Goal: Complete application form

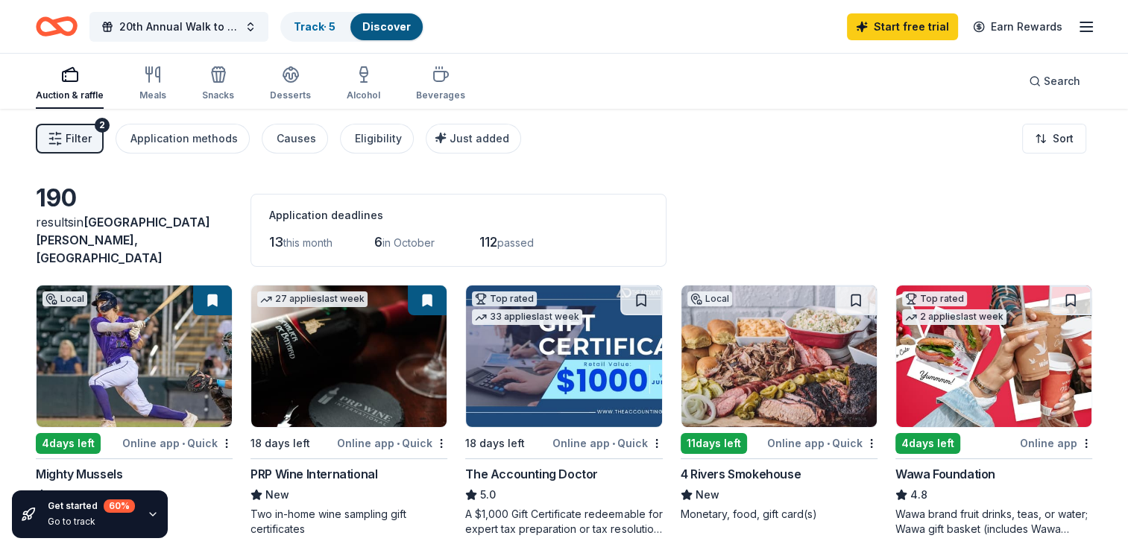
click at [677, 31] on line "button" at bounding box center [1086, 31] width 12 height 0
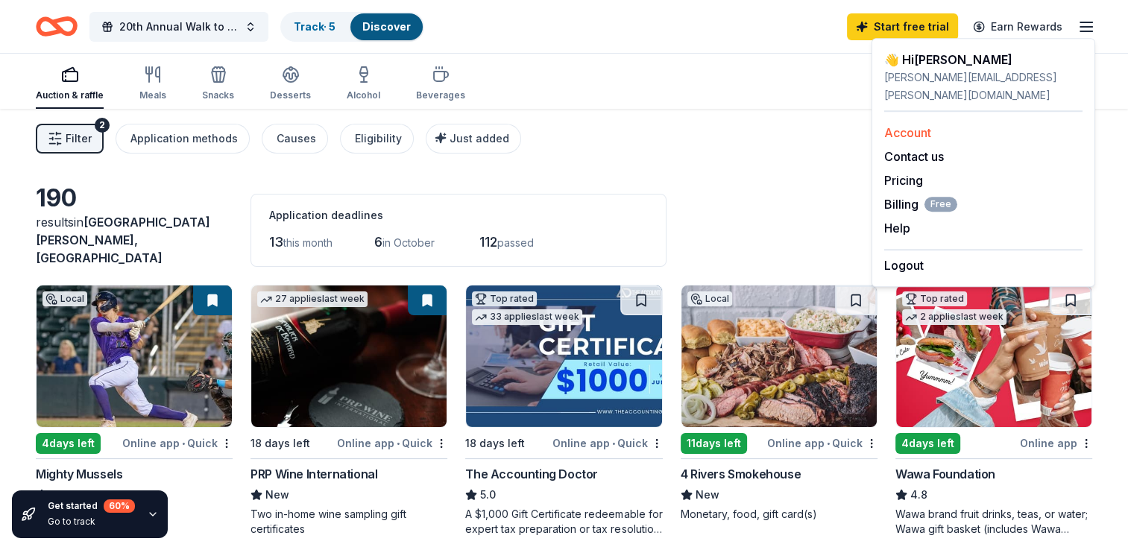
click at [677, 125] on link "Account" at bounding box center [907, 132] width 47 height 15
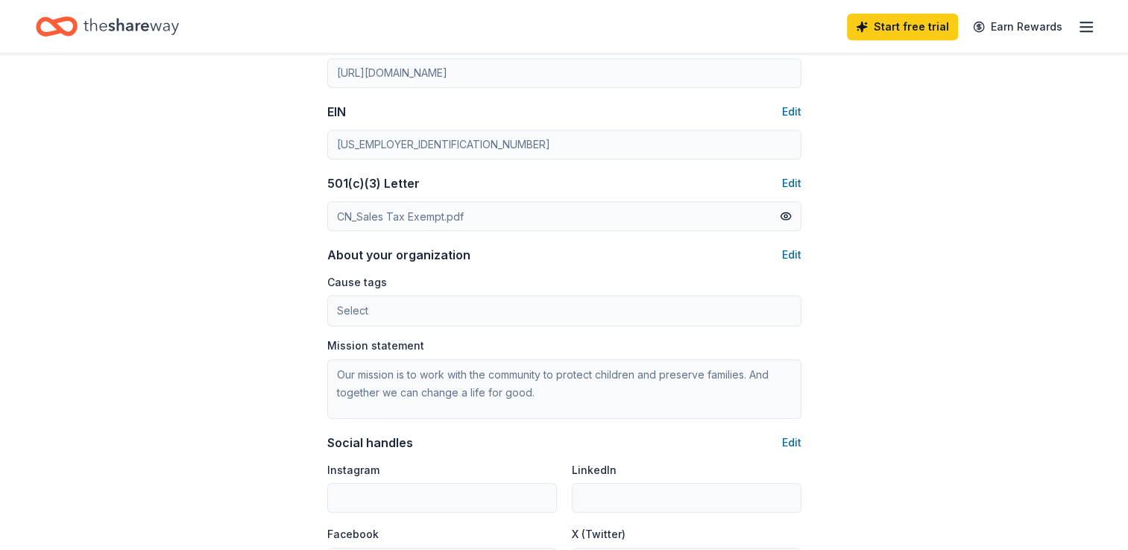
scroll to position [671, 0]
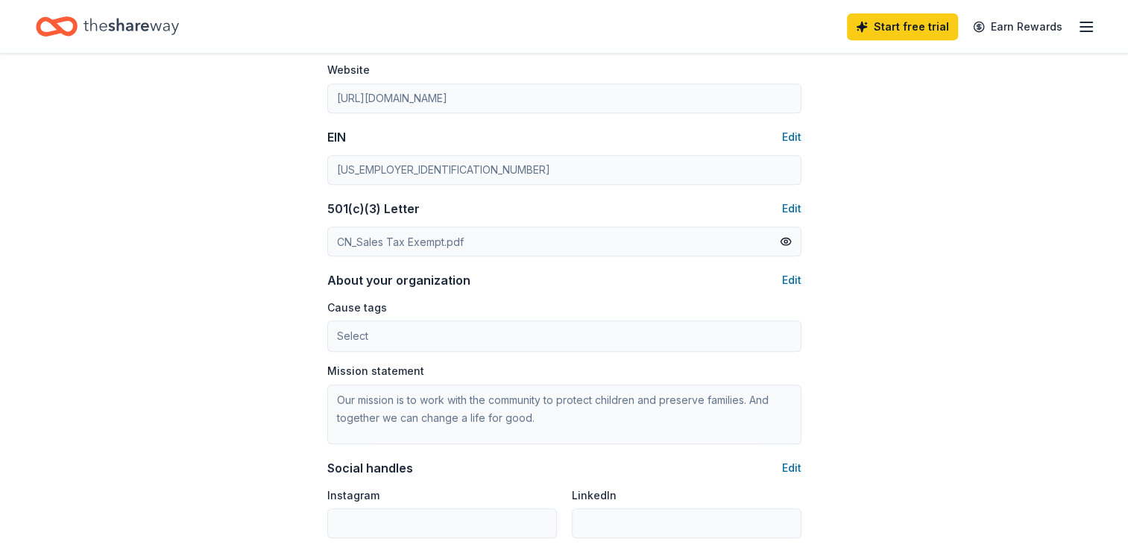
click at [364, 313] on label "Cause tags" at bounding box center [357, 307] width 60 height 15
click at [363, 309] on label "Cause tags" at bounding box center [357, 307] width 60 height 15
click at [677, 273] on button "Edit" at bounding box center [791, 280] width 19 height 18
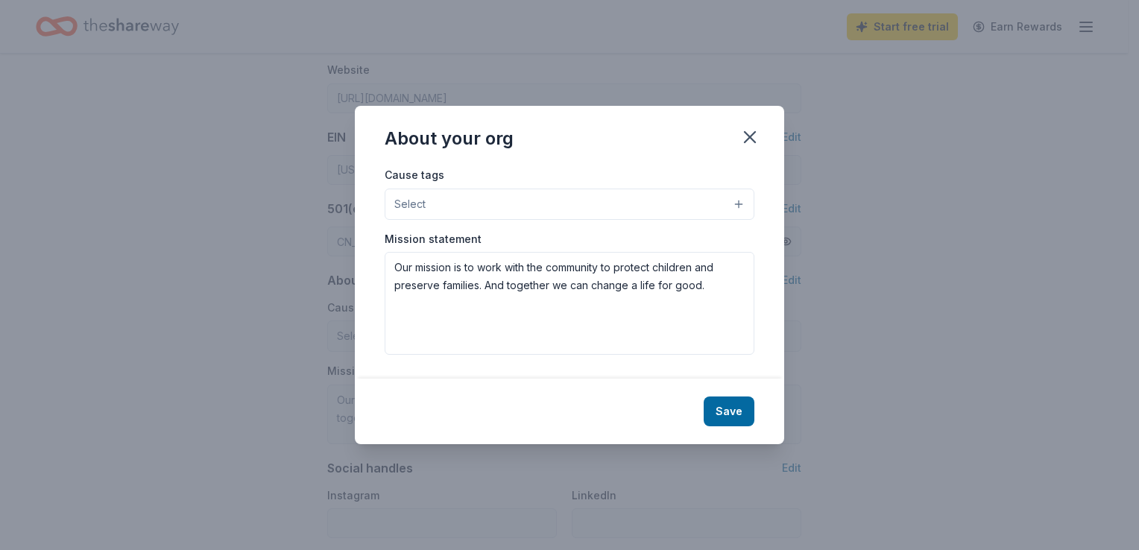
click at [485, 204] on button "Select" at bounding box center [570, 204] width 370 height 31
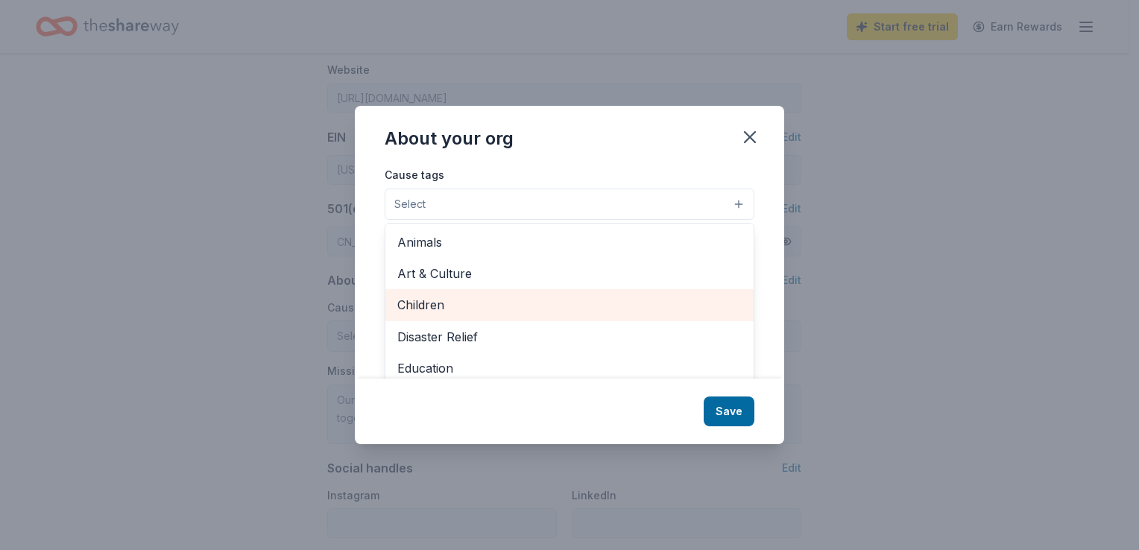
click at [460, 301] on span "Children" at bounding box center [569, 304] width 344 height 19
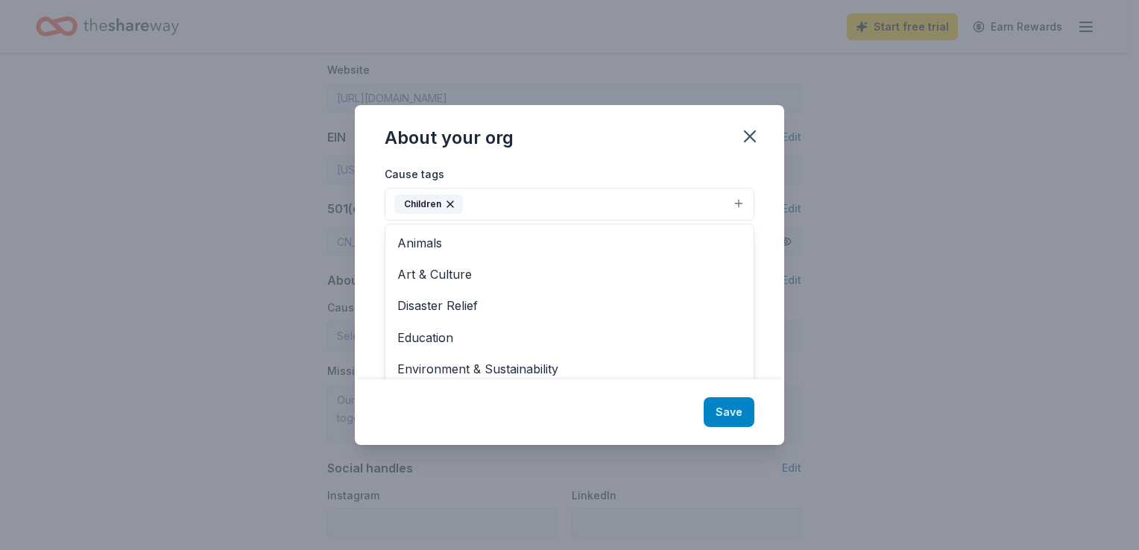
click at [677, 411] on div "About your org Cause tags Children Animals Art & Culture Disaster Relief Educat…" at bounding box center [569, 275] width 429 height 340
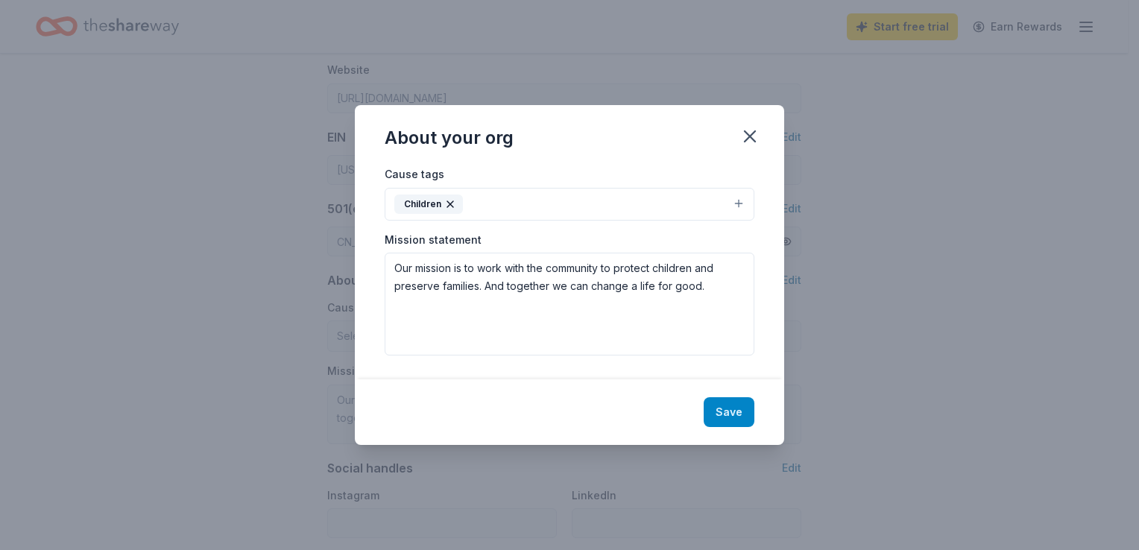
click at [677, 407] on button "Save" at bounding box center [729, 412] width 51 height 30
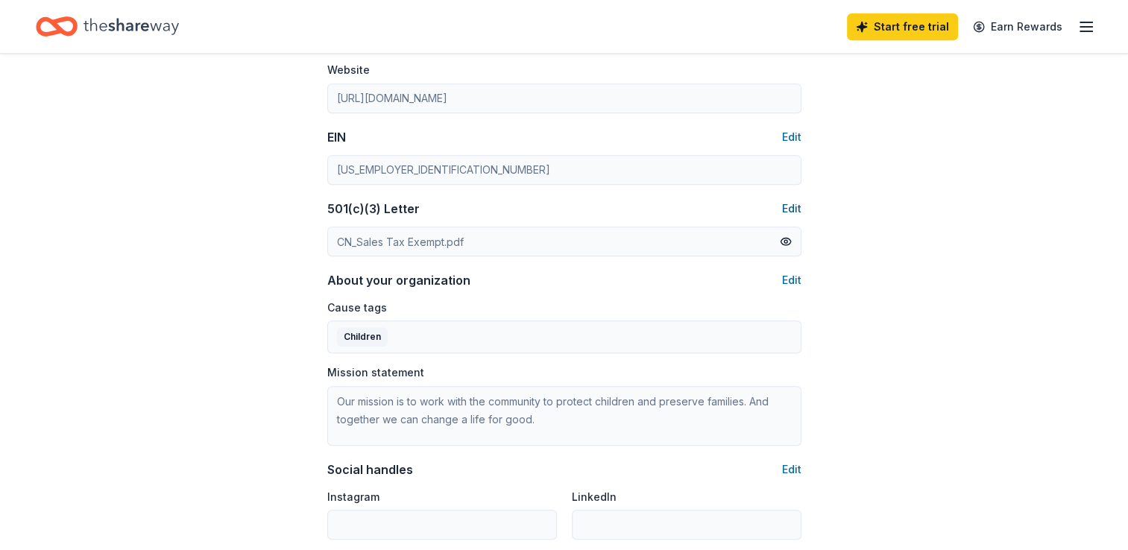
click at [677, 210] on button "Edit" at bounding box center [791, 209] width 19 height 18
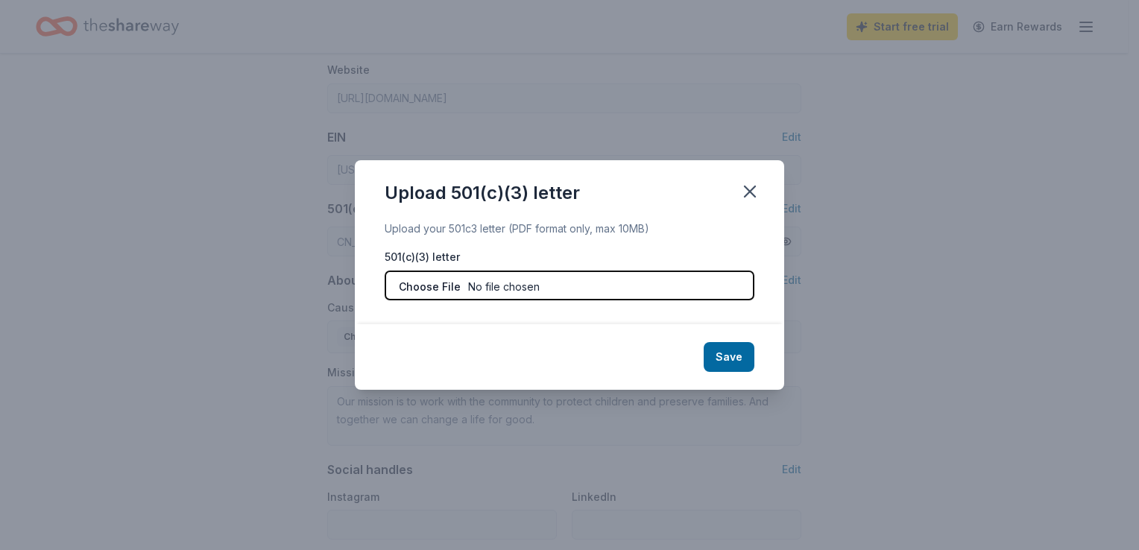
click at [468, 283] on input "file" at bounding box center [570, 286] width 370 height 30
type input "C:\fakepath\CN_Sales Tax Exempt.pdf"
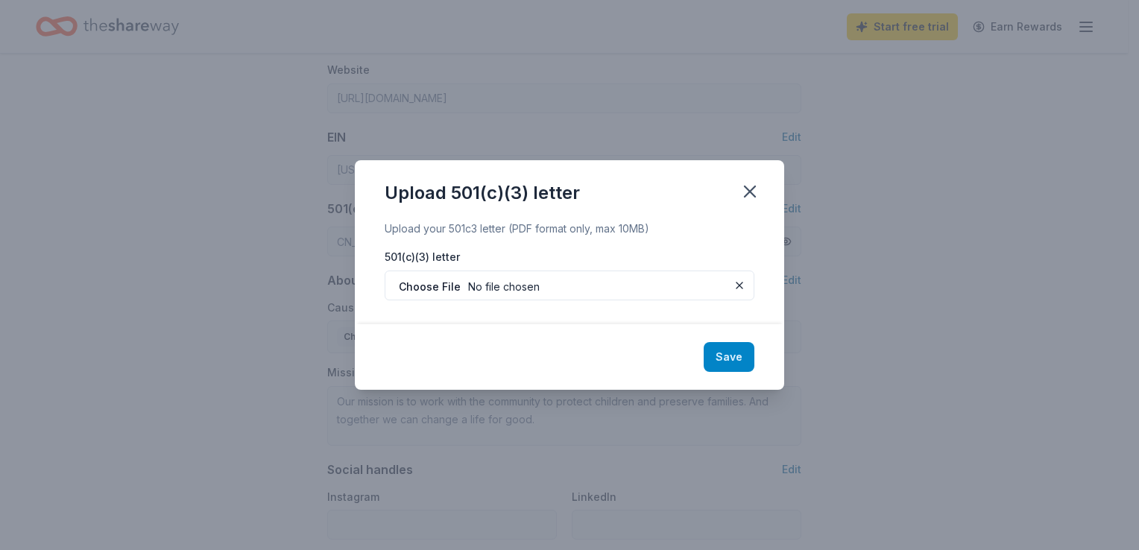
click at [677, 353] on button "Save" at bounding box center [729, 357] width 51 height 30
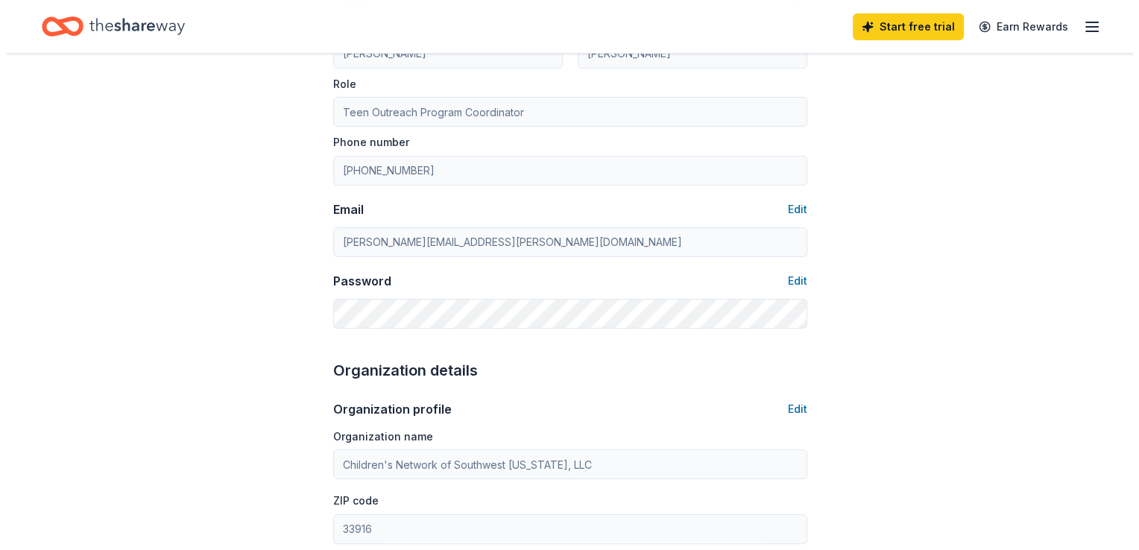
scroll to position [0, 0]
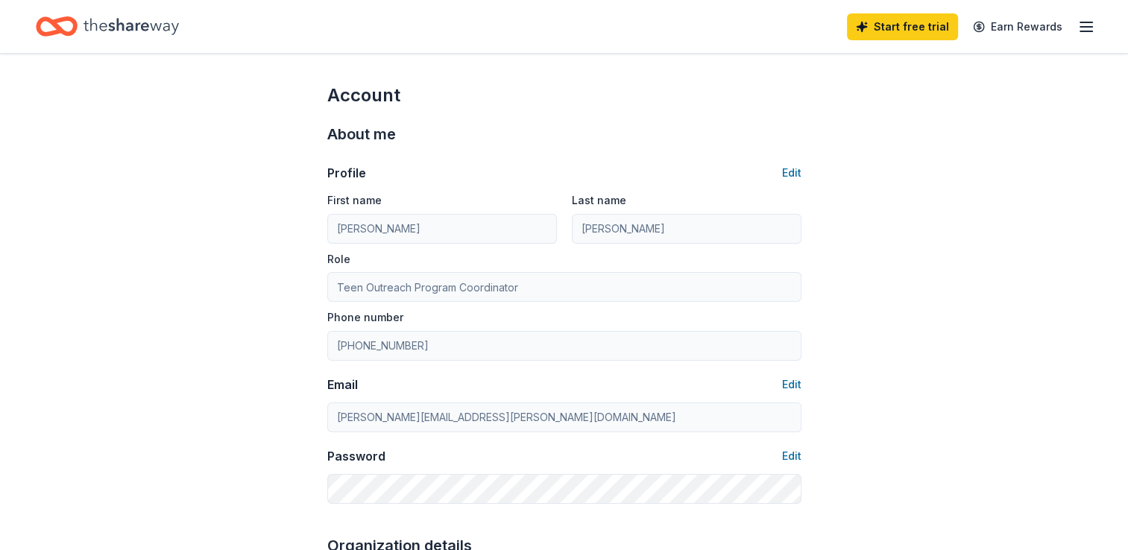
click at [677, 30] on icon "button" at bounding box center [1086, 27] width 18 height 18
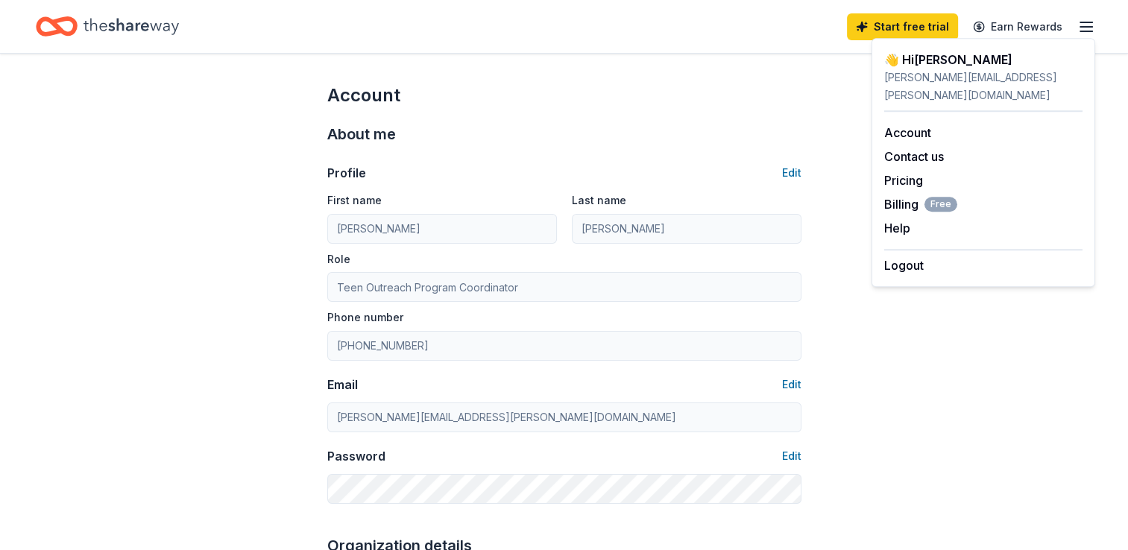
click at [677, 76] on div "[PERSON_NAME][EMAIL_ADDRESS][PERSON_NAME][DOMAIN_NAME]" at bounding box center [983, 87] width 198 height 36
drag, startPoint x: 681, startPoint y: 60, endPoint x: 517, endPoint y: 55, distance: 163.3
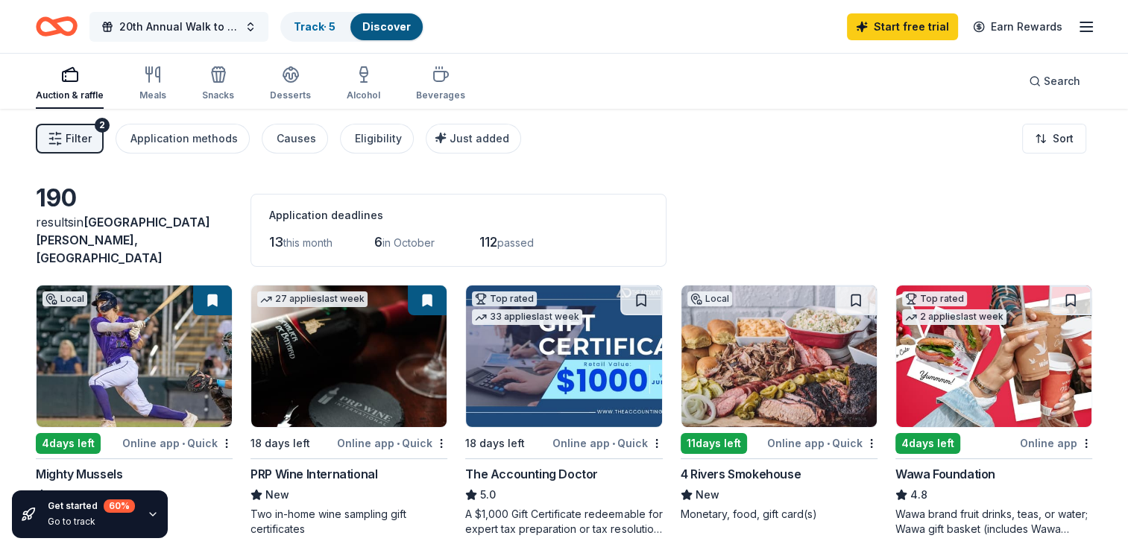
click at [200, 26] on span "20th Annual Walk to Prevent [MEDICAL_DATA]" at bounding box center [178, 27] width 119 height 18
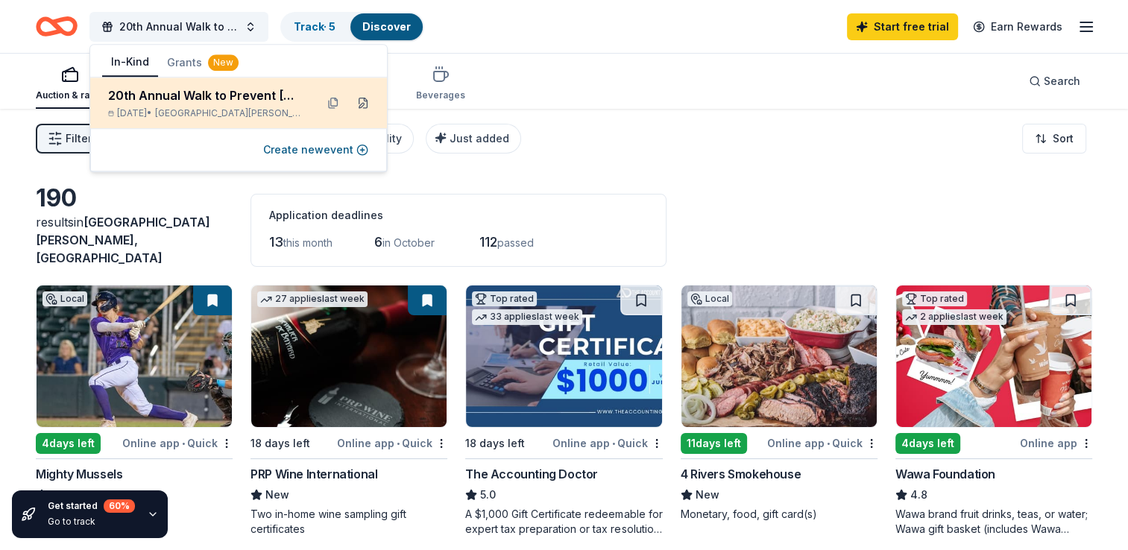
click at [362, 101] on button at bounding box center [363, 103] width 24 height 24
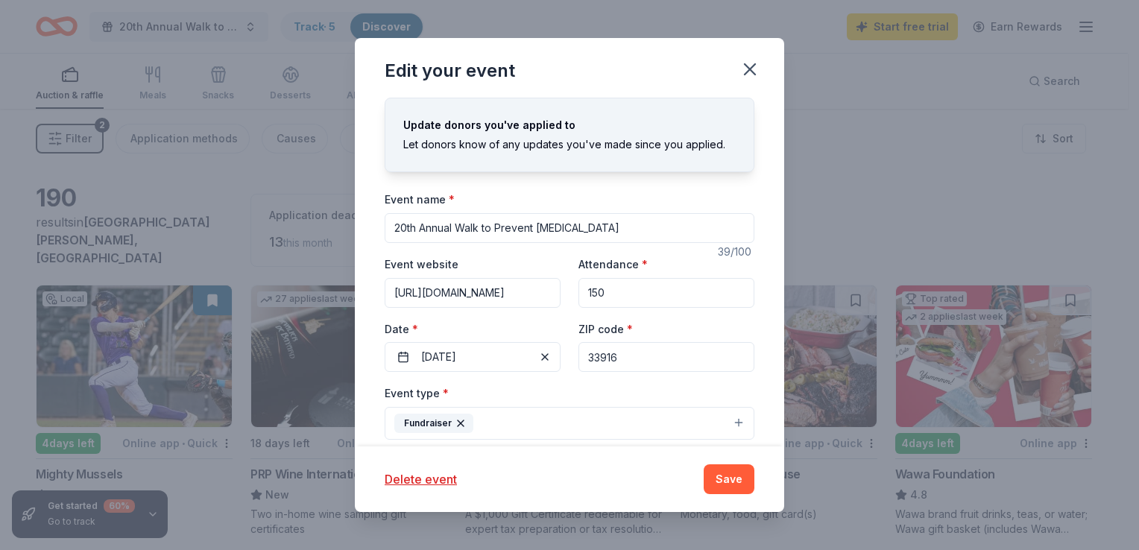
click at [635, 288] on input "150" at bounding box center [666, 293] width 176 height 30
type input "1"
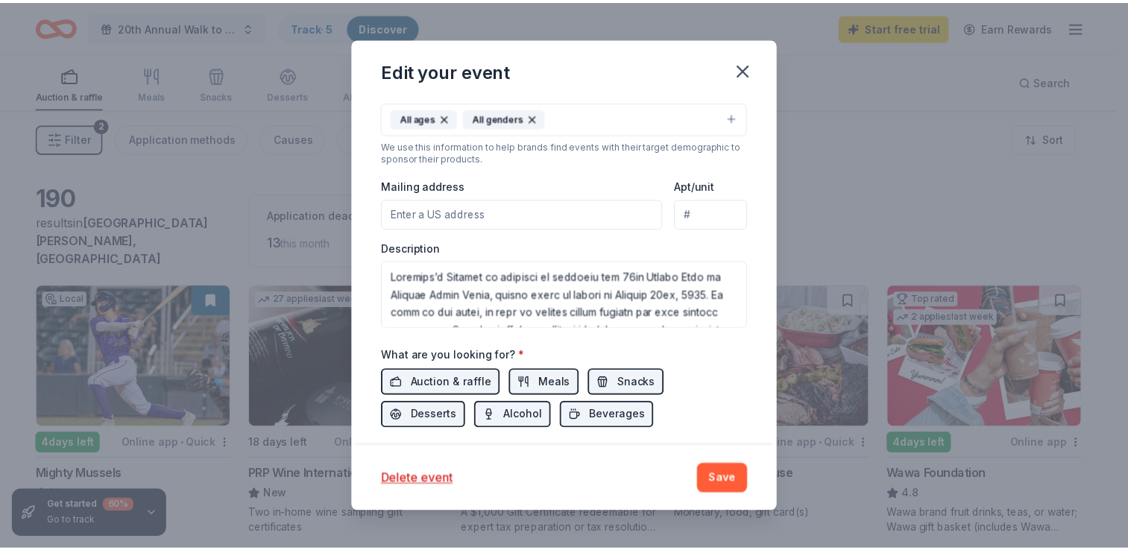
scroll to position [512, 0]
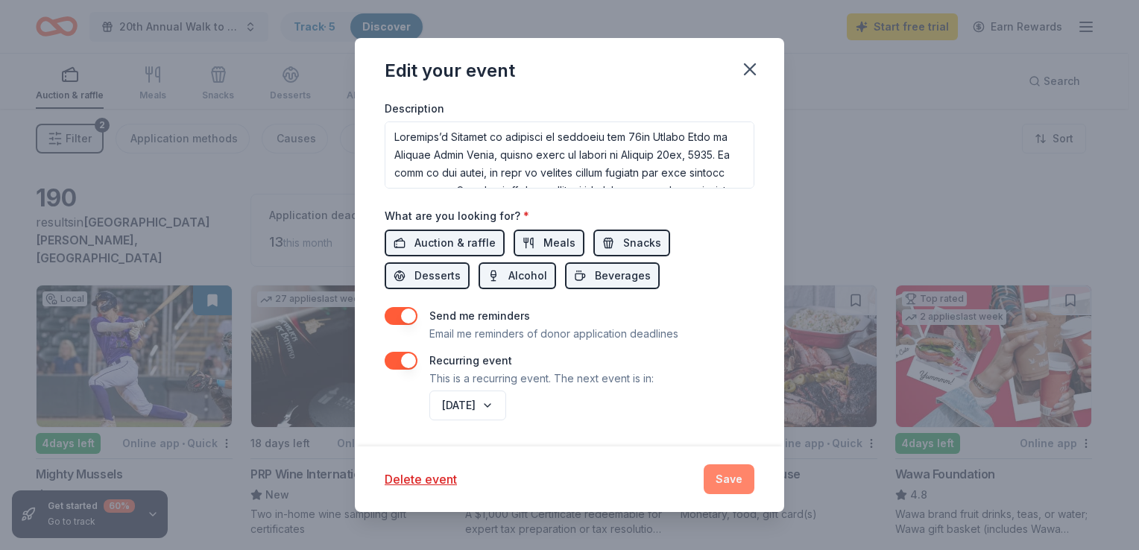
type input "300"
click at [677, 479] on button "Save" at bounding box center [729, 479] width 51 height 30
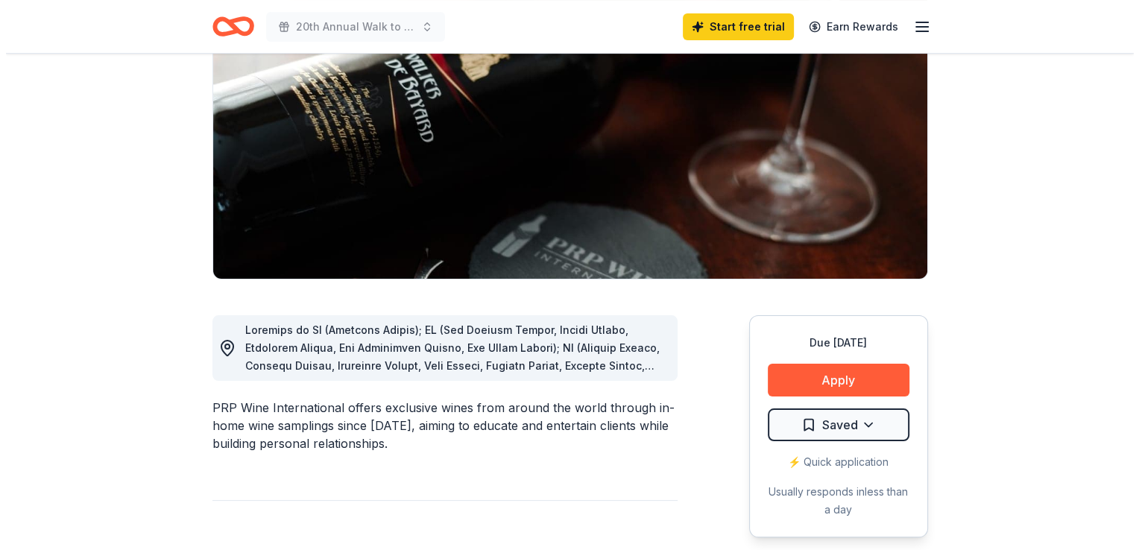
scroll to position [224, 0]
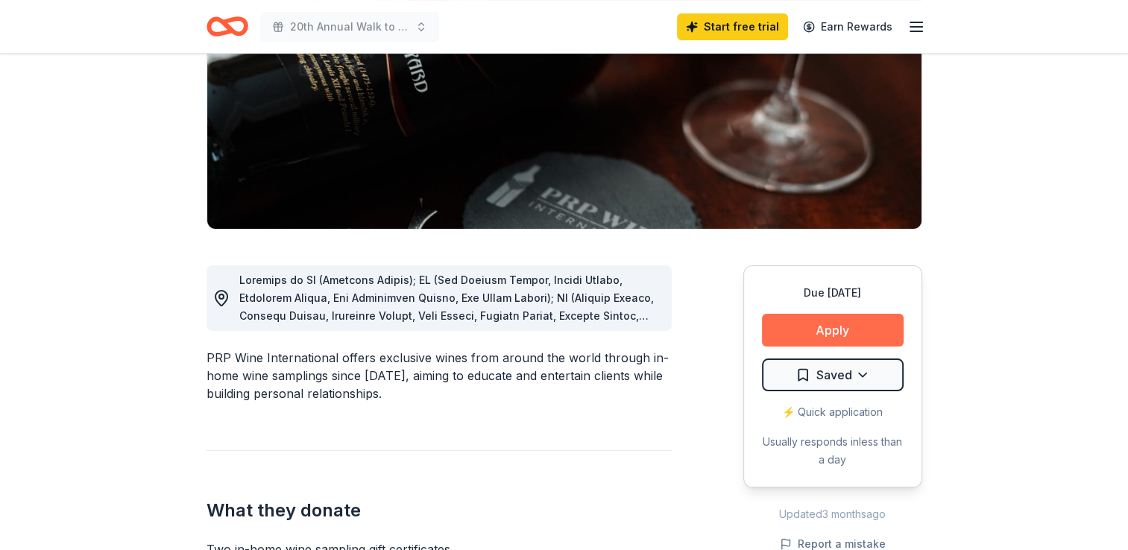
click at [677, 334] on button "Apply" at bounding box center [833, 330] width 142 height 33
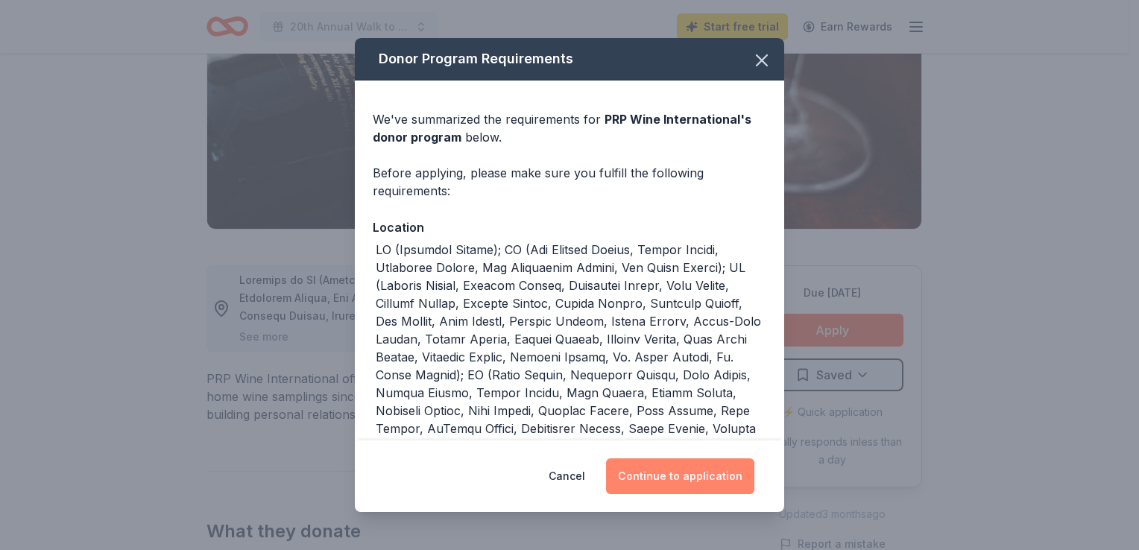
click at [677, 481] on button "Continue to application" at bounding box center [680, 476] width 148 height 36
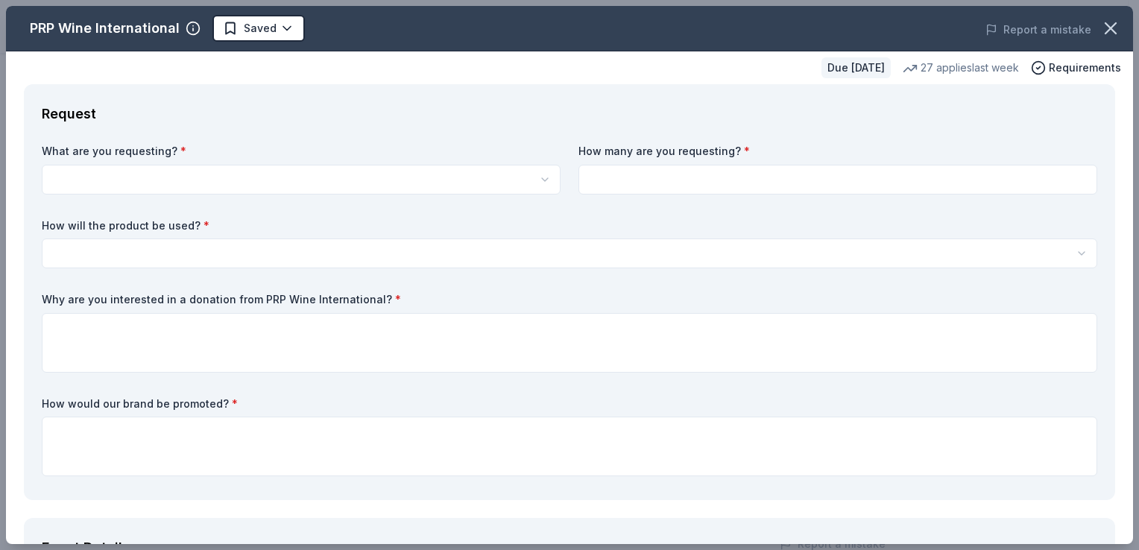
click at [247, 177] on html "20th Annual Walk to Prevent Child Abuse Start free trial Earn Rewards Due in 18…" at bounding box center [569, 51] width 1139 height 550
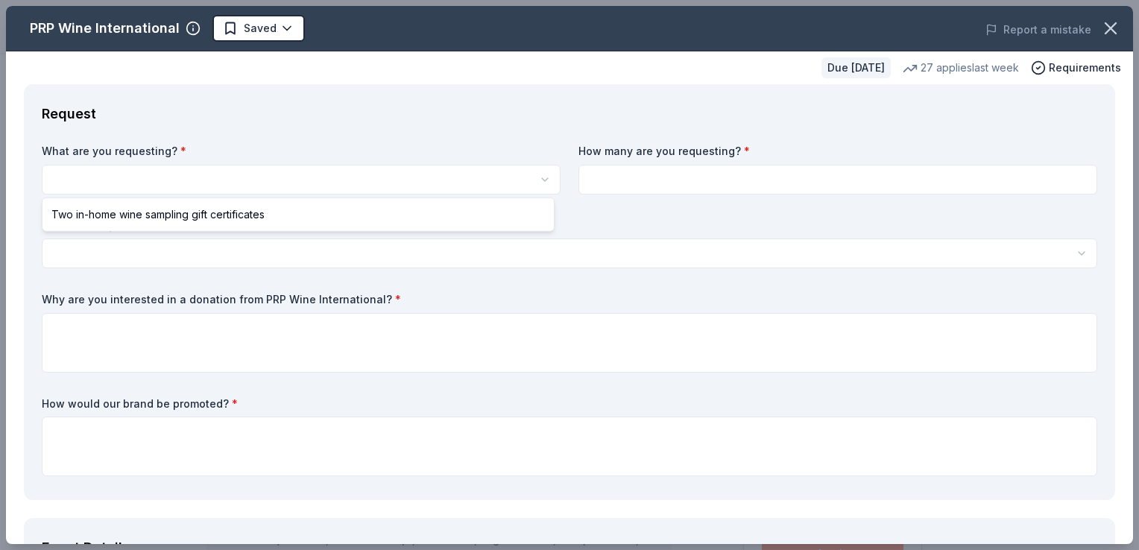
scroll to position [0, 0]
select select "Two in-home wine sampling gift certificates"
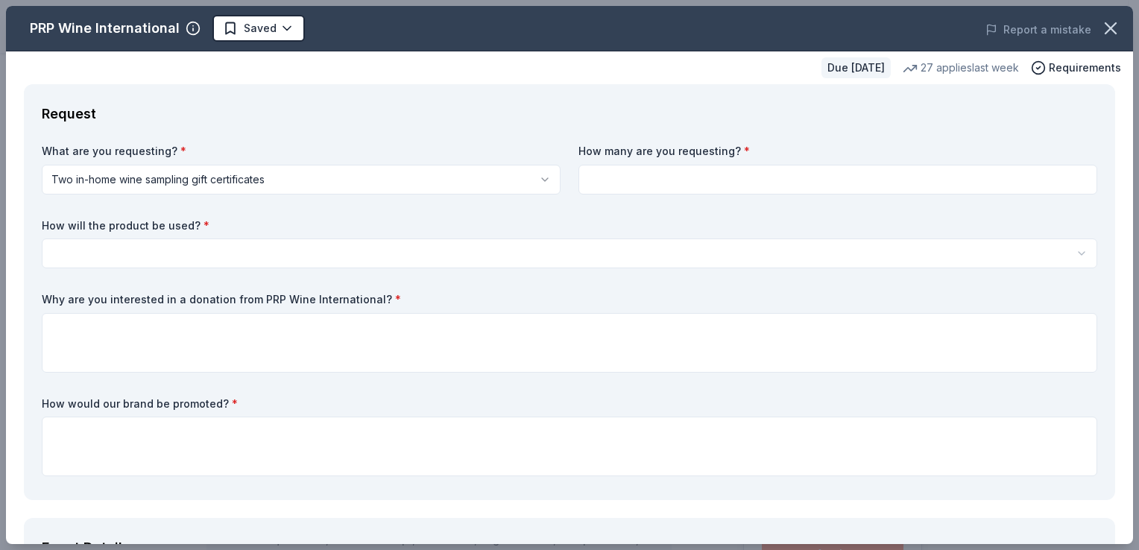
click at [675, 182] on input at bounding box center [837, 180] width 519 height 30
type input "3"
click at [200, 252] on html "20th Annual Walk to Prevent Child Abuse Saved Apply Due in 18 days Share PRP Wi…" at bounding box center [569, 275] width 1139 height 550
click at [677, 182] on input "3" at bounding box center [837, 180] width 519 height 30
click at [295, 255] on html "20th Annual Walk to Prevent Child Abuse Saved Apply Due in 18 days Share PRP Wi…" at bounding box center [569, 275] width 1139 height 550
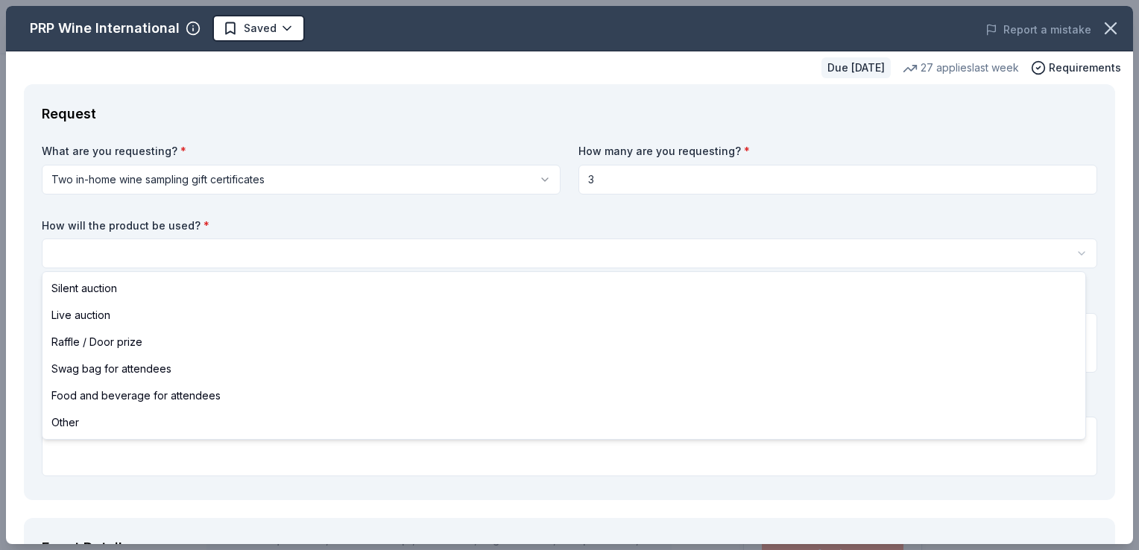
select select "raffleDoorPrize"
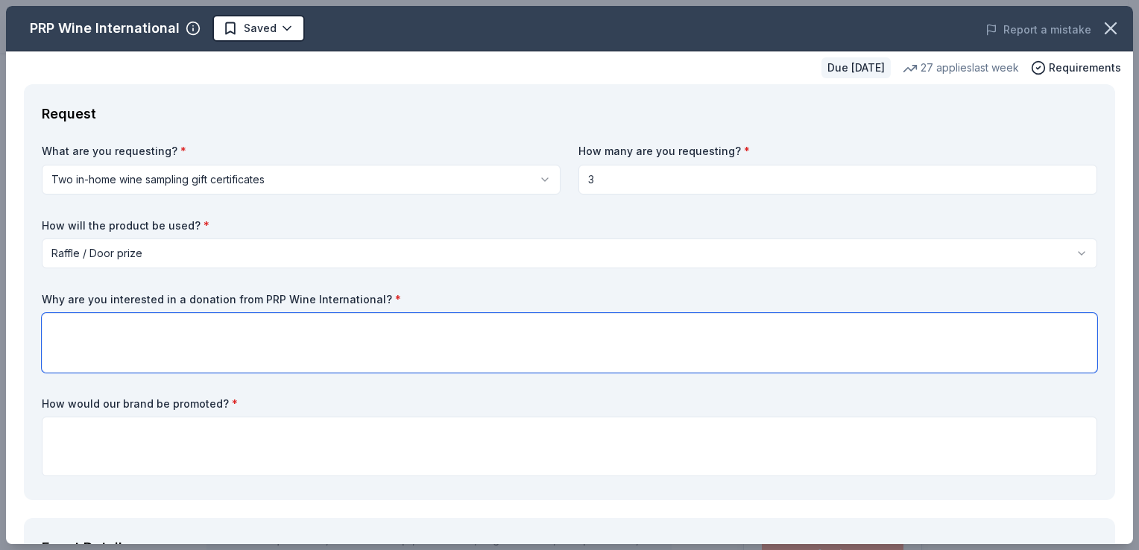
click at [161, 341] on textarea at bounding box center [569, 343] width 1055 height 60
click at [476, 326] on textarea at bounding box center [569, 343] width 1055 height 60
paste textarea "The gift certificate will go into a raffle basket that is themed Pamper Thy Sel…"
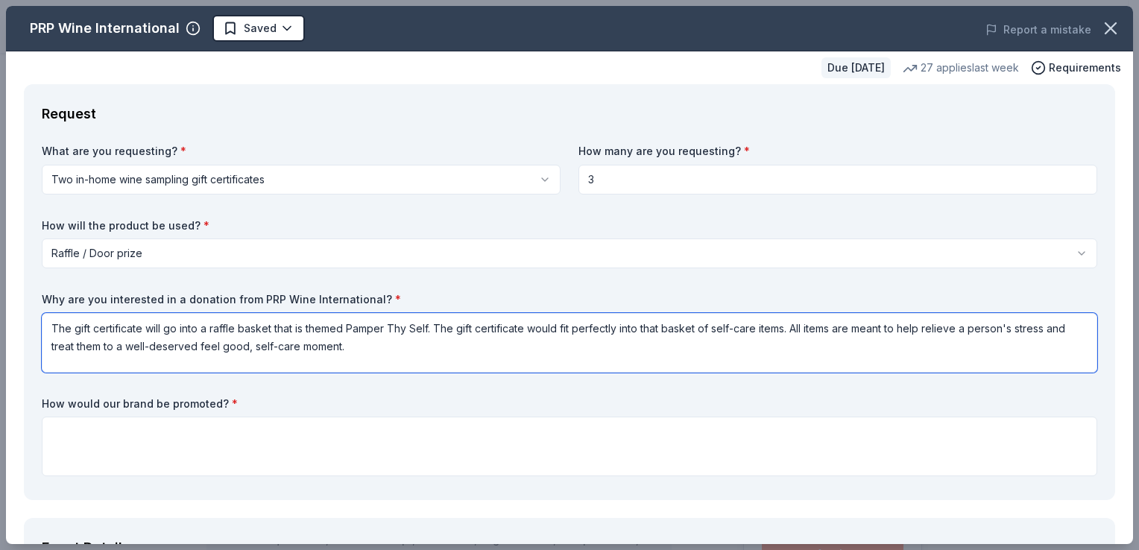
click at [140, 335] on textarea "The gift certificate will go into a raffle basket that is themed Pamper Thy Sel…" at bounding box center [569, 343] width 1055 height 60
click at [212, 325] on textarea "The gift certificateS will go into a raffle basket that is themed Pamper Thy Se…" at bounding box center [569, 343] width 1055 height 60
click at [270, 328] on textarea "The gift certificateS will go into raffle basket that is themed Pamper Thy Self…" at bounding box center [569, 343] width 1055 height 60
click at [198, 329] on textarea "The gift certificate will go into raffle basket that is themed Pamper Thy Self.…" at bounding box center [569, 343] width 1055 height 60
click at [347, 326] on textarea "The gift certificate will go into A raffle basket that is themed Pamper Thy Sel…" at bounding box center [569, 343] width 1055 height 60
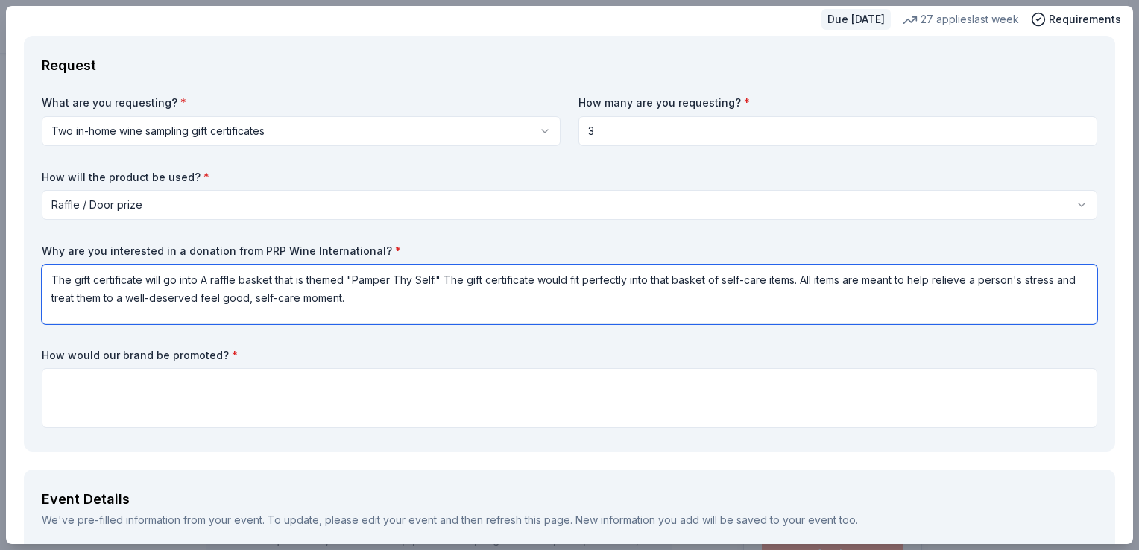
scroll to position [75, 0]
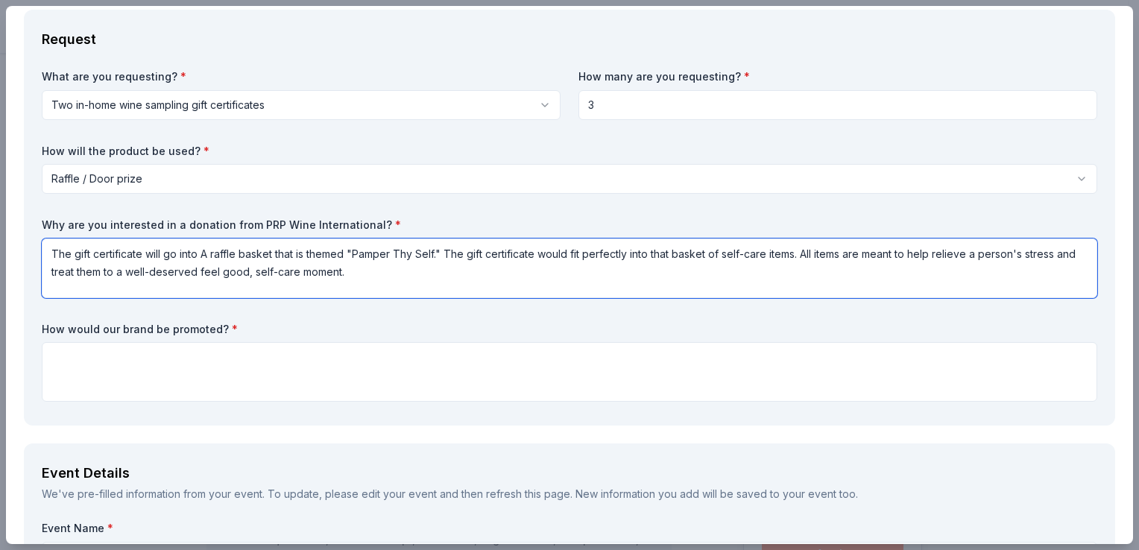
type textarea "The gift certificate will go into A raffle basket that is themed "Pamper Thy Se…"
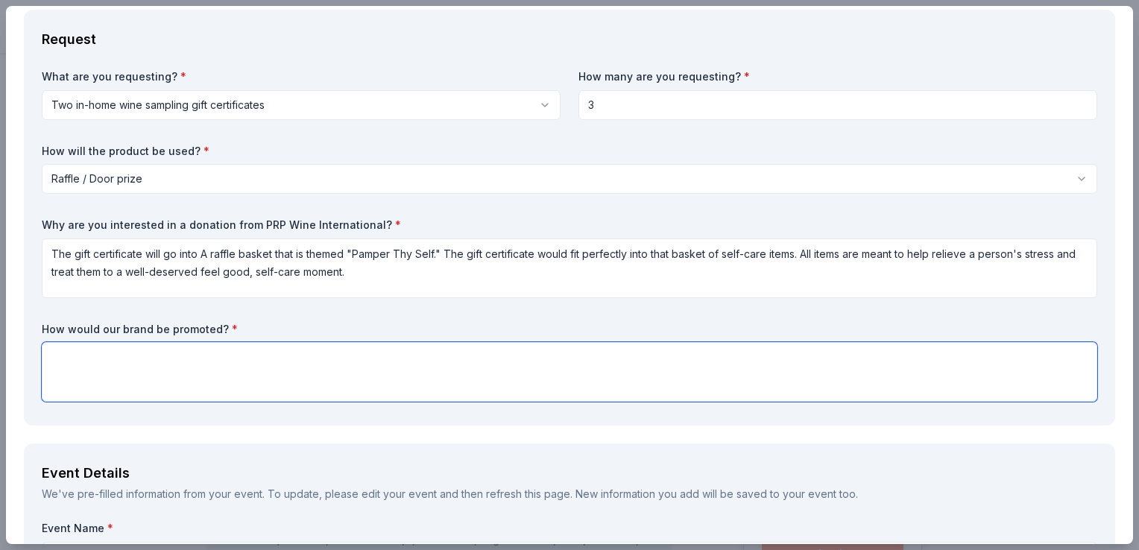
click at [69, 364] on textarea at bounding box center [569, 372] width 1055 height 60
click at [374, 376] on textarea at bounding box center [569, 372] width 1055 height 60
paste textarea "Thank you so much for your generous support! We wanted to share how your compan…"
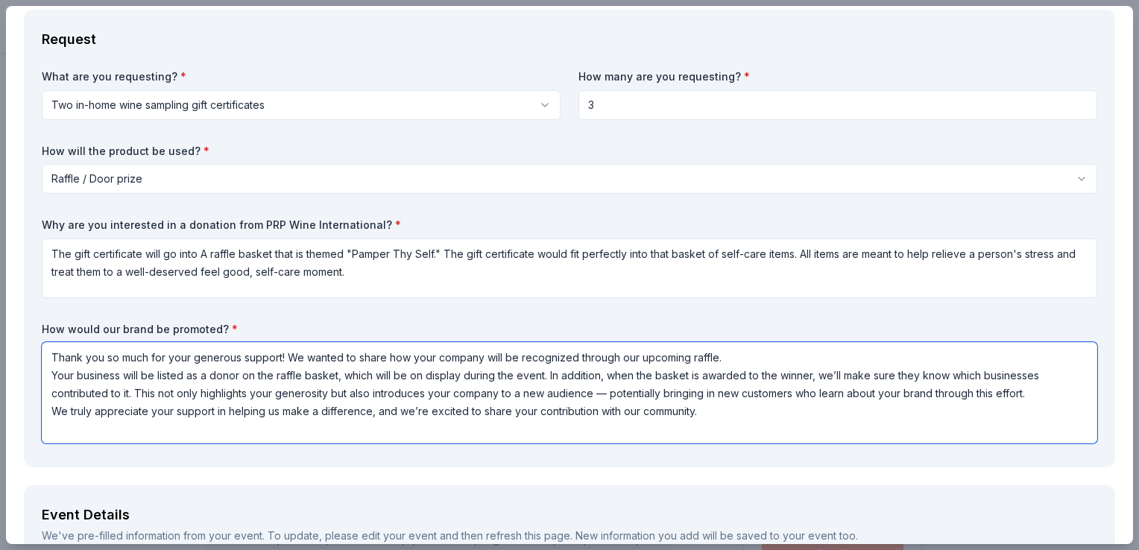
drag, startPoint x: 165, startPoint y: 358, endPoint x: 60, endPoint y: 344, distance: 106.8
click at [165, 357] on textarea "Your generous support! We wanted to share how your company will be recognized t…" at bounding box center [569, 392] width 1055 height 101
drag, startPoint x: 172, startPoint y: 353, endPoint x: 430, endPoint y: 356, distance: 257.9
click at [430, 356] on textarea "Your generous donation and support We wanted to share how your company will be …" at bounding box center [569, 392] width 1055 height 101
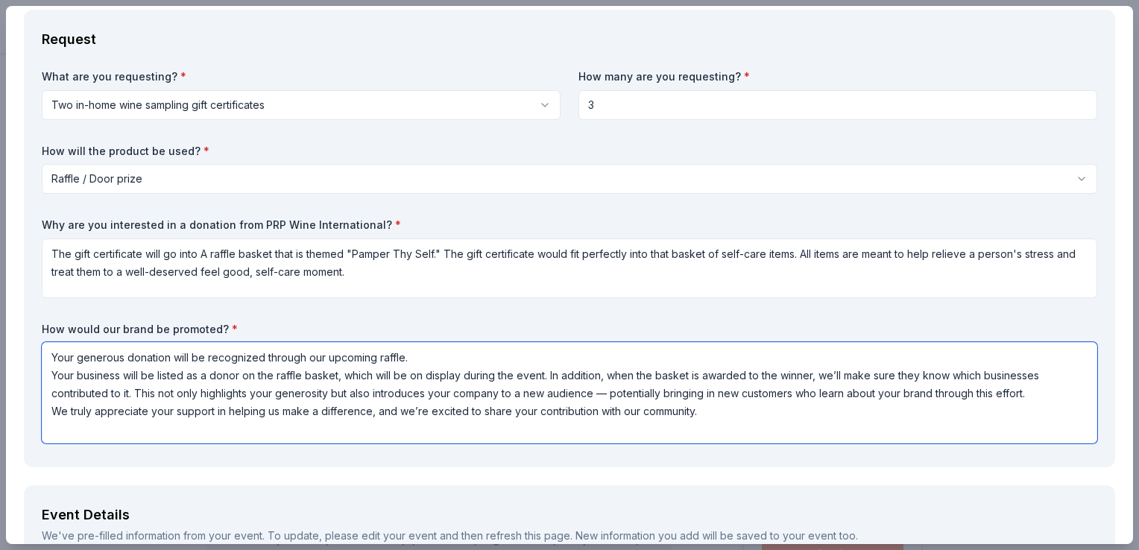
type textarea "Your generous donation will be recognized through our upcoming raffle. Your bus…"
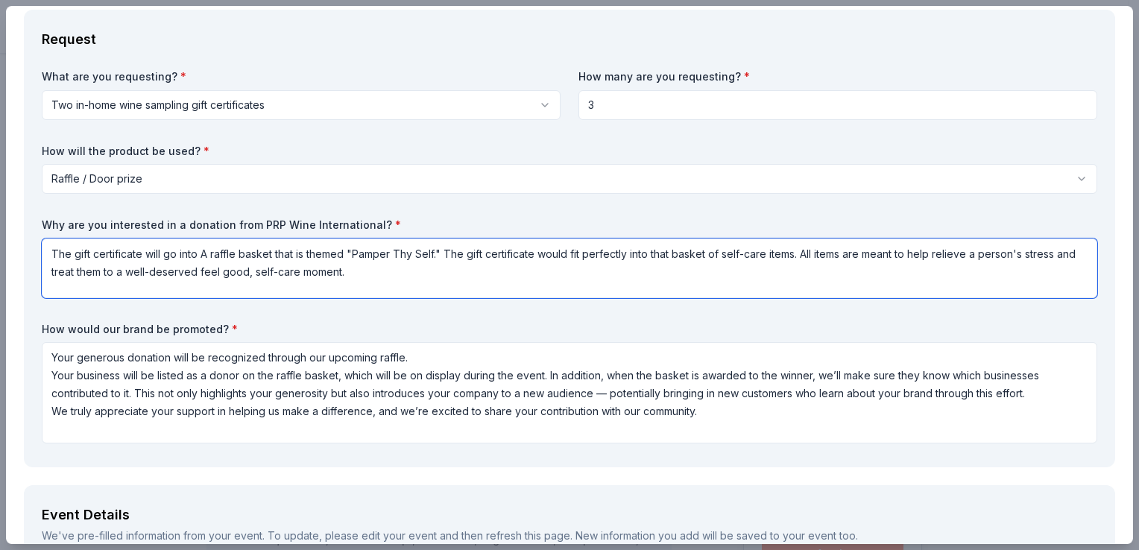
drag, startPoint x: 349, startPoint y: 267, endPoint x: 350, endPoint y: 258, distance: 9.0
click at [349, 267] on textarea "The gift certificate will go into A raffle basket that is themed "Pamper Thy Se…" at bounding box center [569, 269] width 1055 height 60
drag, startPoint x: 344, startPoint y: 267, endPoint x: 742, endPoint y: 288, distance: 397.8
click at [677, 288] on textarea "The gift certificate will go into A raffle basket that is themed "Pamper Thy Se…" at bounding box center [569, 269] width 1055 height 60
click at [208, 249] on textarea "The gift certificate will go into A raffle basket that is themed "Pamper Thy Se…" at bounding box center [569, 269] width 1055 height 60
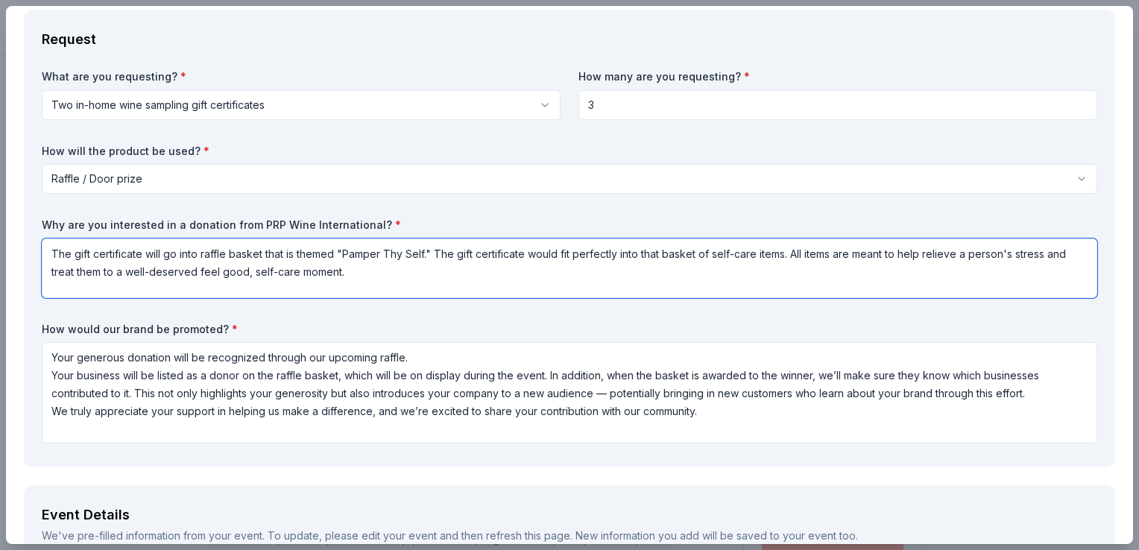
click at [261, 253] on textarea "The gift certificate will go into raffle basket that is themed "Pamper Thy Self…" at bounding box center [569, 269] width 1055 height 60
drag, startPoint x: 341, startPoint y: 249, endPoint x: 438, endPoint y: 249, distance: 96.9
click at [438, 249] on textarea "The gift certificate will go into raffle baskets that is themed "Pamper Thy Sel…" at bounding box center [569, 269] width 1055 height 60
drag, startPoint x: 271, startPoint y: 251, endPoint x: 408, endPoint y: 250, distance: 137.9
click at [408, 250] on textarea "The gift certificate will go into raffle baskets that is themed for self-care. …" at bounding box center [569, 269] width 1055 height 60
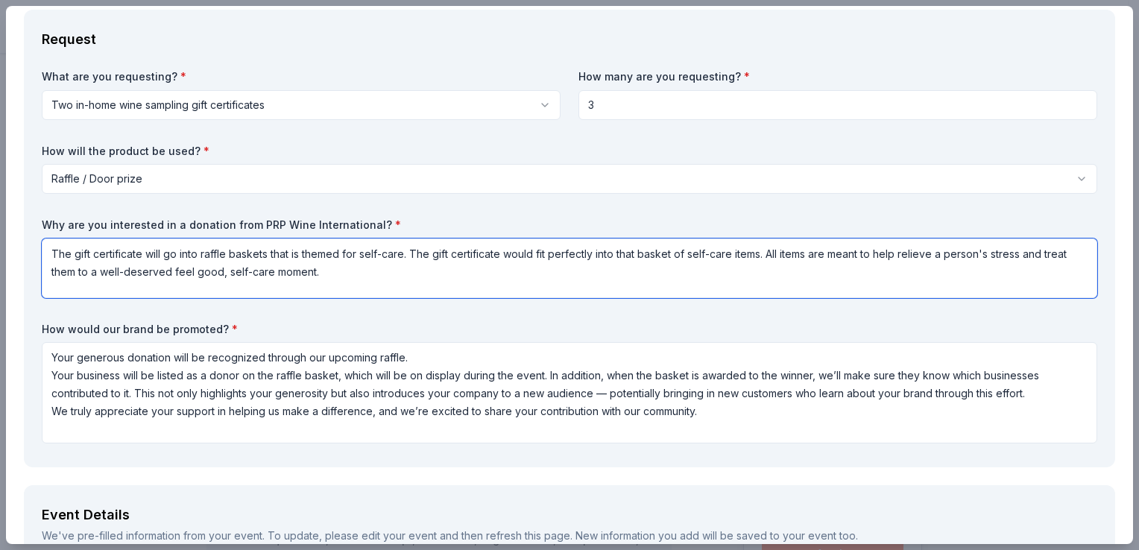
drag, startPoint x: 340, startPoint y: 261, endPoint x: 172, endPoint y: 255, distance: 167.8
click at [172, 255] on textarea "The gift certificate will go into raffle baskets that is themed for self-care. …" at bounding box center [569, 269] width 1055 height 60
drag, startPoint x: 201, startPoint y: 253, endPoint x: 218, endPoint y: 270, distance: 24.8
click at [201, 258] on textarea "The gift certificate will go into raffle baskets that is themed for self-care. …" at bounding box center [569, 269] width 1055 height 60
drag, startPoint x: 362, startPoint y: 254, endPoint x: 405, endPoint y: 254, distance: 43.2
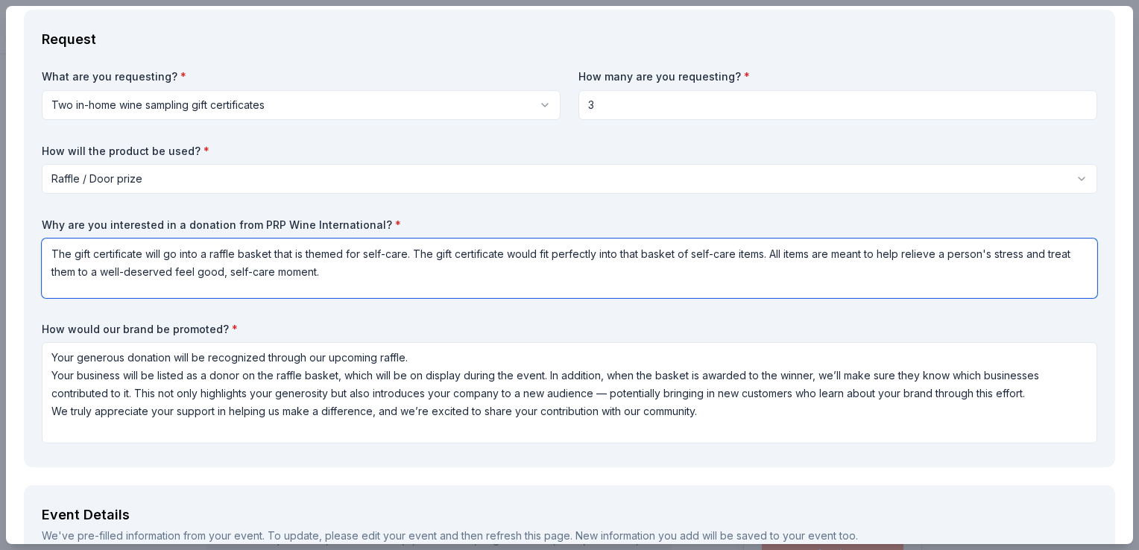
click at [405, 254] on textarea "The gift certificate will go into a raffle basket that is themed for self-care.…" at bounding box center [569, 269] width 1055 height 60
click at [385, 280] on textarea "The gift certificate will go into a raffle basket that is themed for self-care.…" at bounding box center [569, 269] width 1055 height 60
drag, startPoint x: 405, startPoint y: 250, endPoint x: 344, endPoint y: 251, distance: 61.1
click at [344, 251] on textarea "The gift certificate will go into a raffle basket that is themed for self-care.…" at bounding box center [569, 269] width 1055 height 60
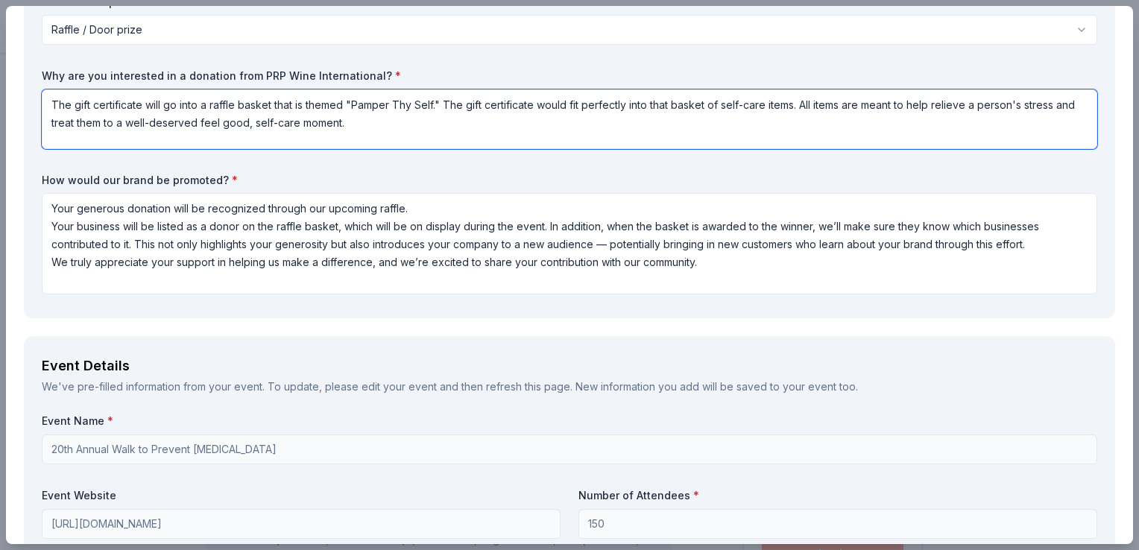
type textarea "The gift certificate will go into a raffle basket that is themed "Pamper Thy Se…"
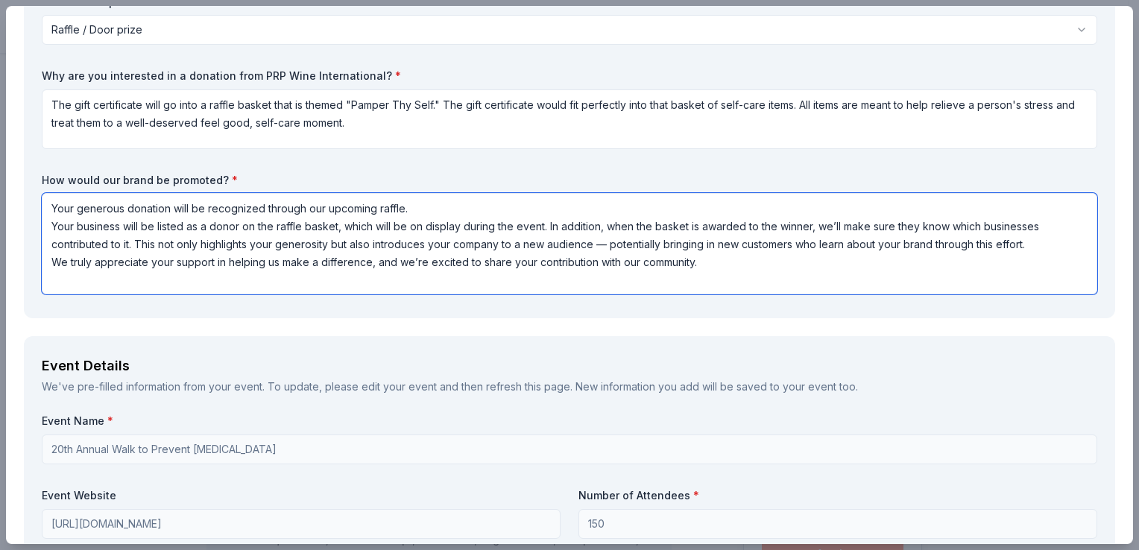
click at [52, 223] on textarea "Your generous donation will be recognized through our upcoming raffle. Your bus…" at bounding box center [569, 243] width 1055 height 101
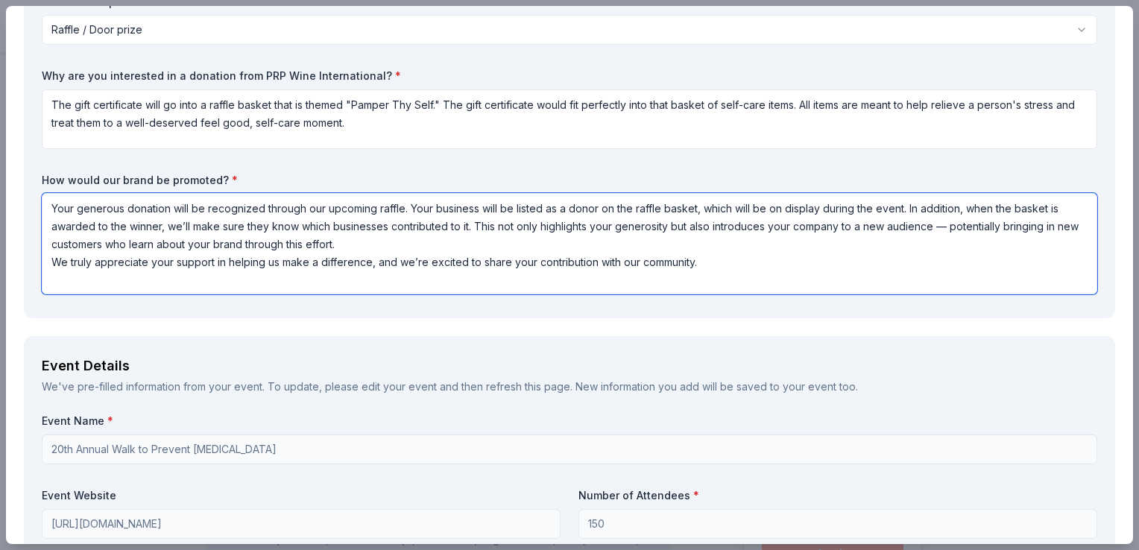
click at [55, 260] on textarea "Your generous donation will be recognized through our upcoming raffle. Your bus…" at bounding box center [569, 243] width 1055 height 101
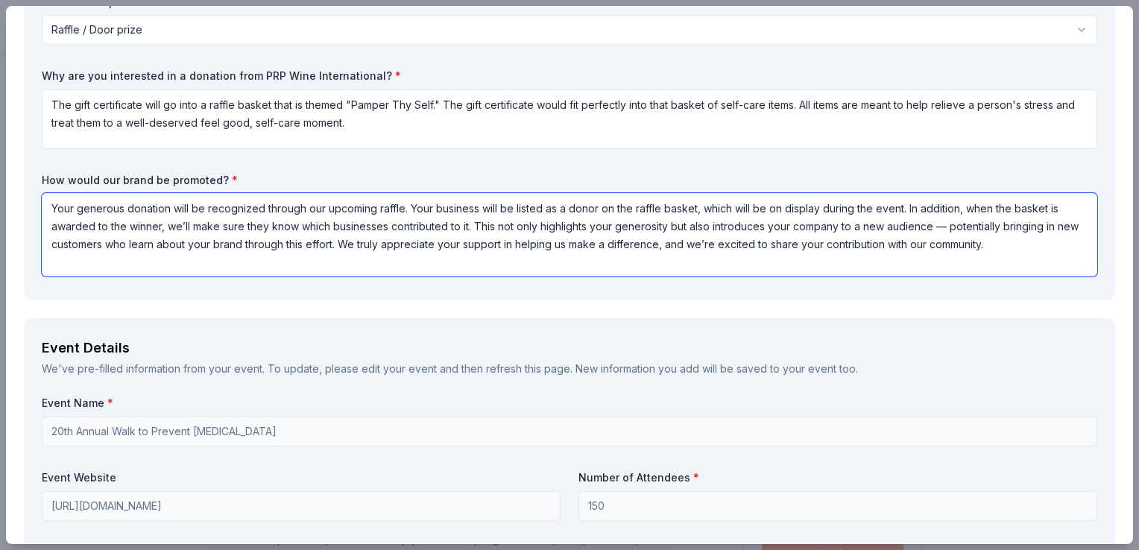
click at [405, 243] on textarea "Your generous donation will be recognized through our upcoming raffle. Your bus…" at bounding box center [569, 234] width 1055 height 83
drag, startPoint x: 364, startPoint y: 242, endPoint x: 927, endPoint y: 250, distance: 563.6
click at [677, 253] on textarea "Your generous donation will be recognized through our upcoming raffle. Your bus…" at bounding box center [569, 234] width 1055 height 83
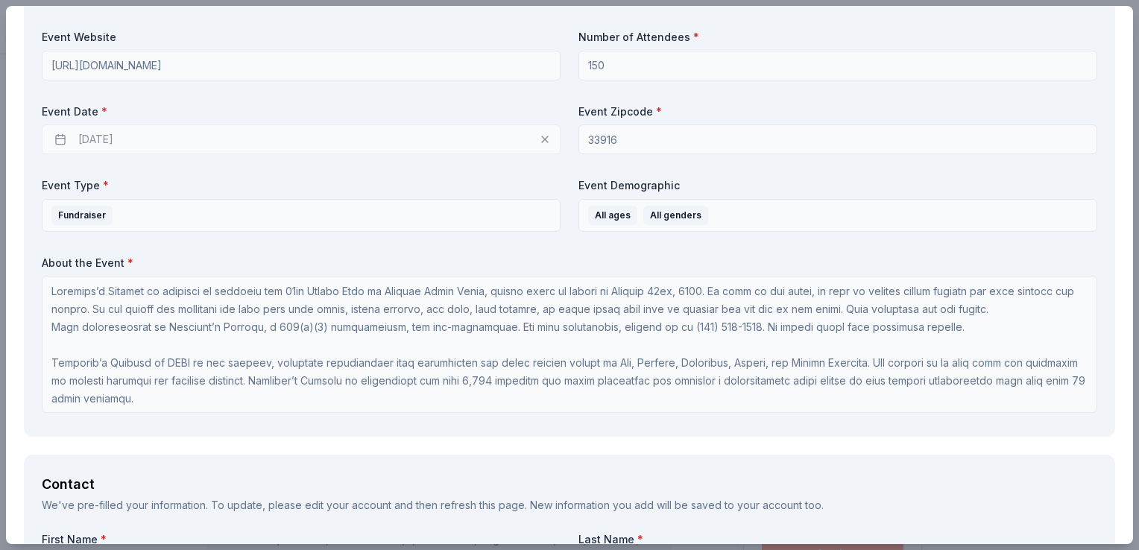
scroll to position [671, 0]
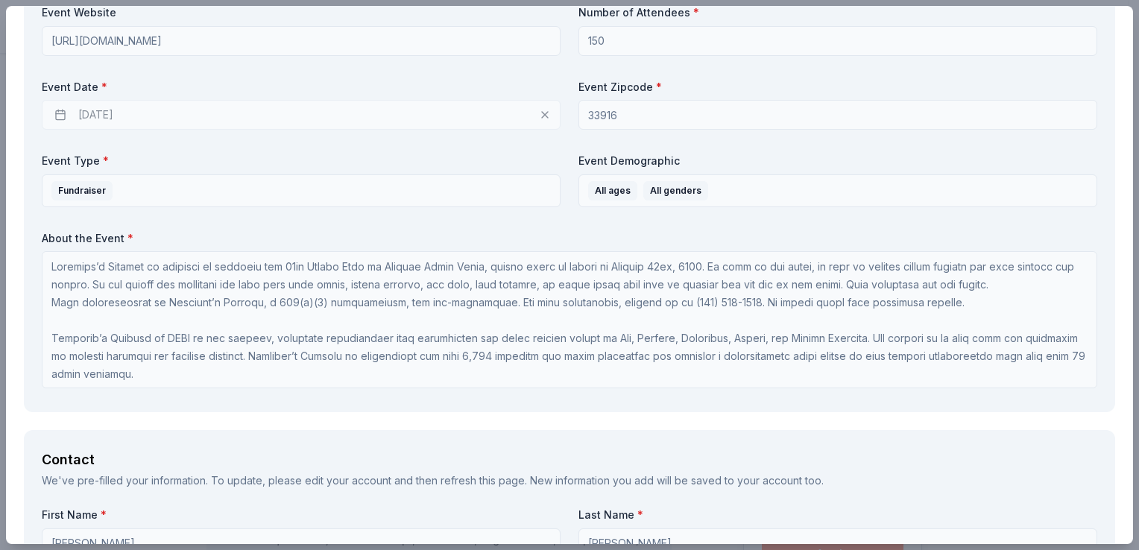
type textarea "Your generous donation will be recognized through our upcoming raffle. Your bus…"
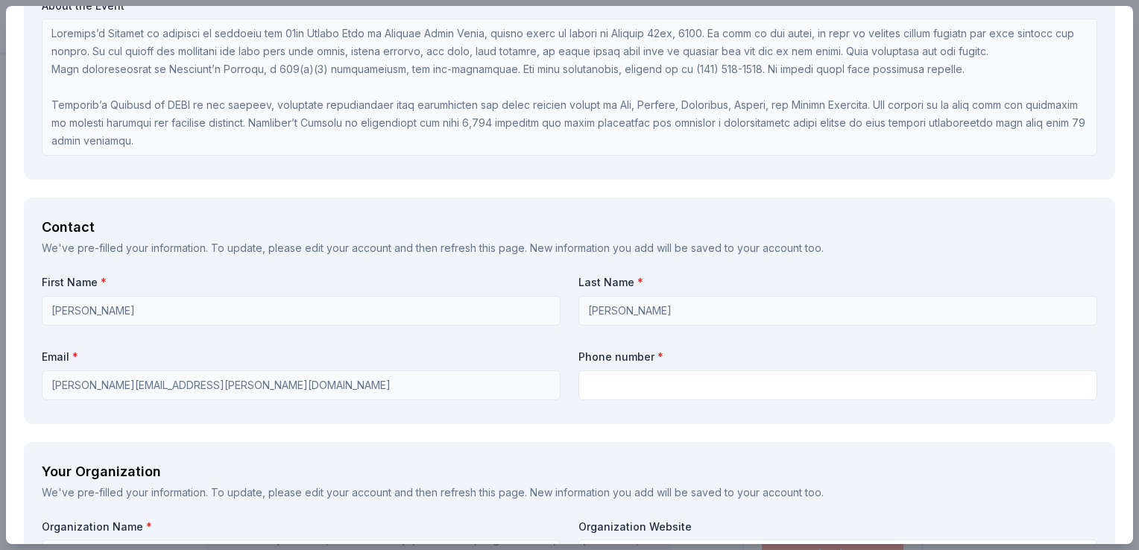
scroll to position [1118, 0]
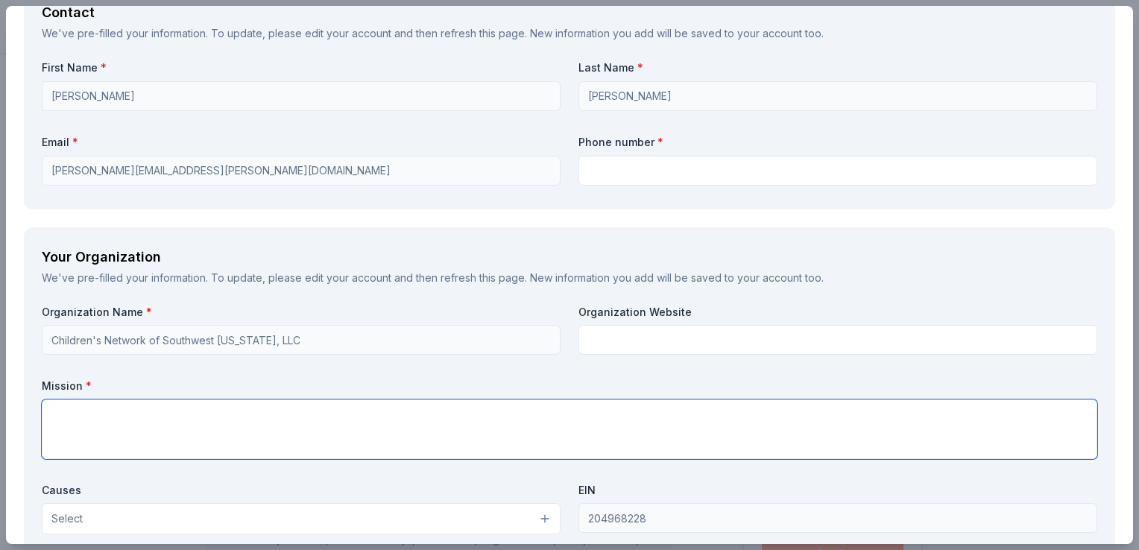
click at [142, 422] on textarea at bounding box center [569, 430] width 1055 height 60
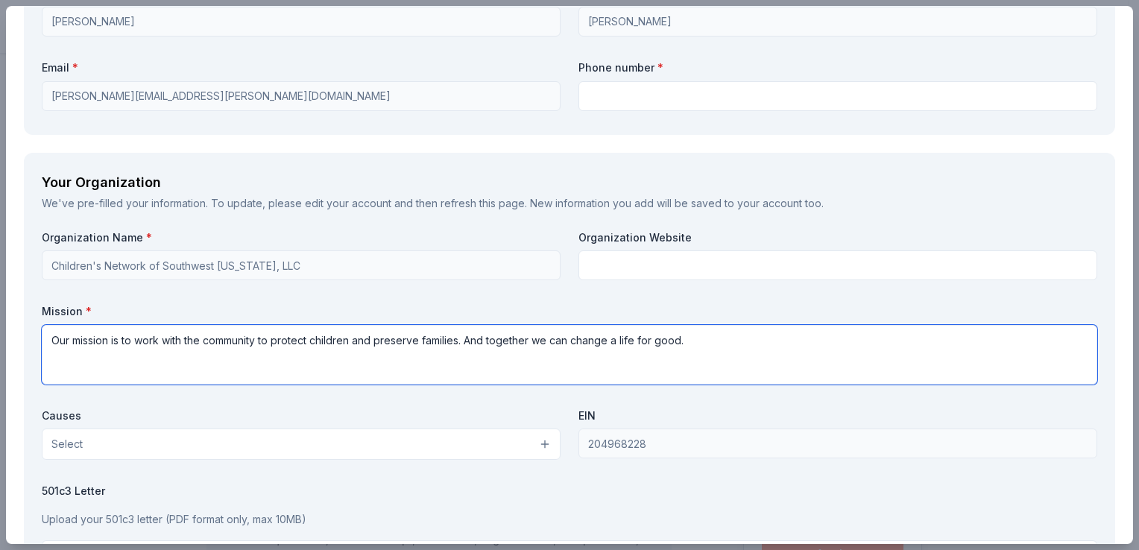
type textarea "Our mission is to work with the community to protect children and preserve fami…"
click at [258, 280] on div "Organization Name * Children's Network of Southwest Florida, LLC Organization W…" at bounding box center [569, 403] width 1055 height 346
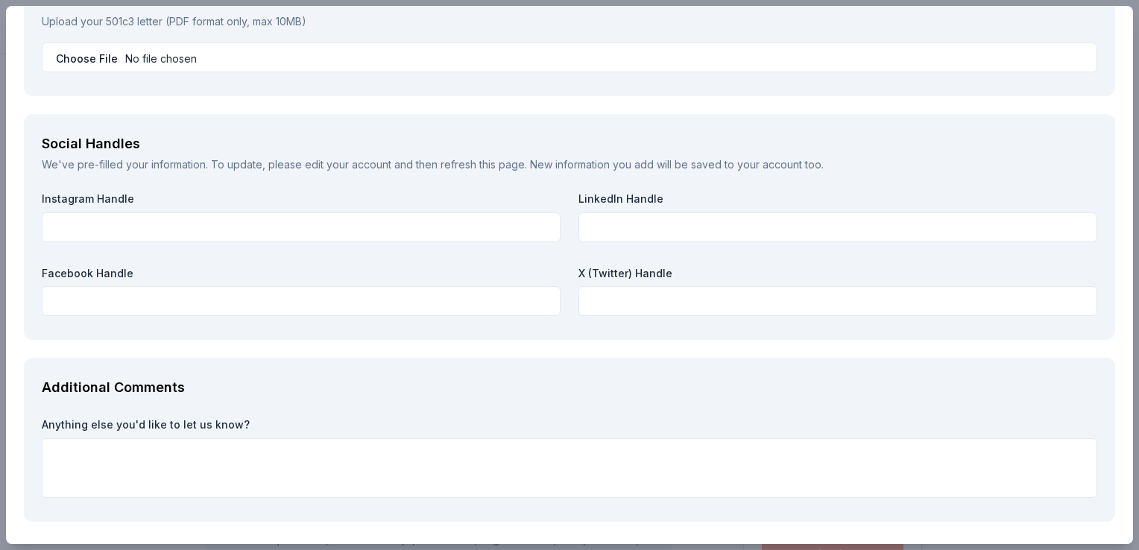
scroll to position [1714, 0]
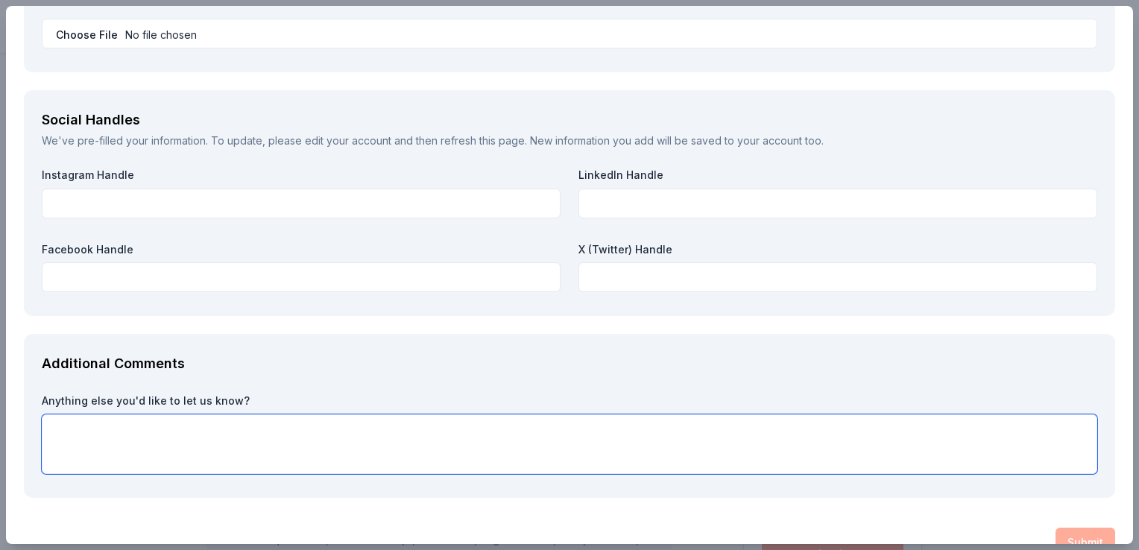
click at [220, 432] on textarea at bounding box center [569, 444] width 1055 height 60
paste textarea "We truly would appreciate your support in helping us make a difference, and we’…"
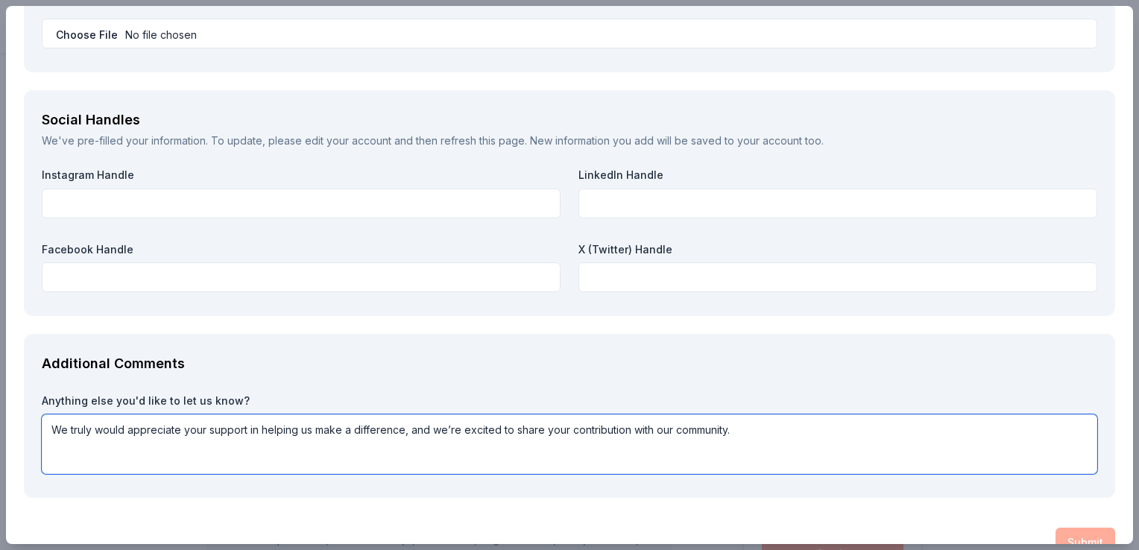
drag, startPoint x: 49, startPoint y: 428, endPoint x: 123, endPoint y: 428, distance: 73.8
click at [123, 428] on textarea "We truly would appreciate your support in helping us make a difference, and we’…" at bounding box center [569, 444] width 1055 height 60
click at [126, 448] on textarea "We truly would appreciate your support in helping us make a difference, and we’…" at bounding box center [569, 444] width 1055 height 60
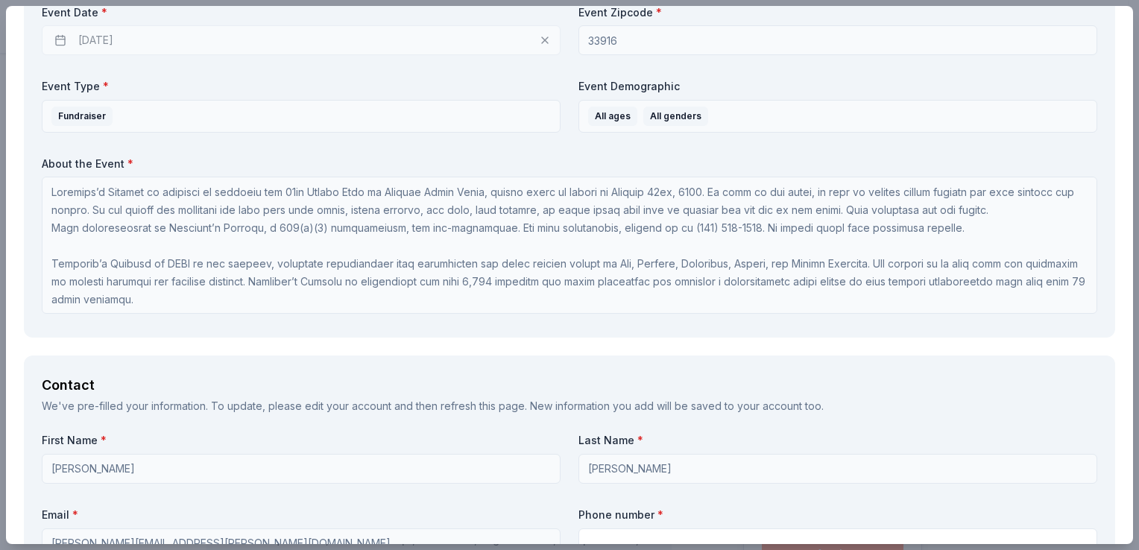
scroll to position [1, 0]
type textarea "We truly would appreciate your support in helping us make a difference, and we’…"
click at [474, 335] on div "Event Details We've pre-filled information from your event. To update, please e…" at bounding box center [569, 58] width 1091 height 559
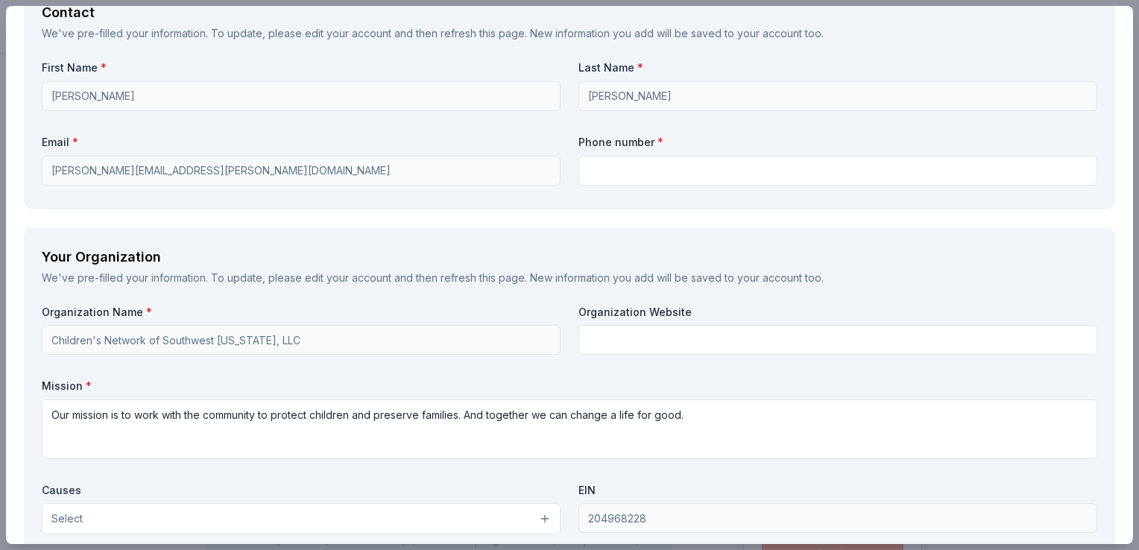
scroll to position [1565, 0]
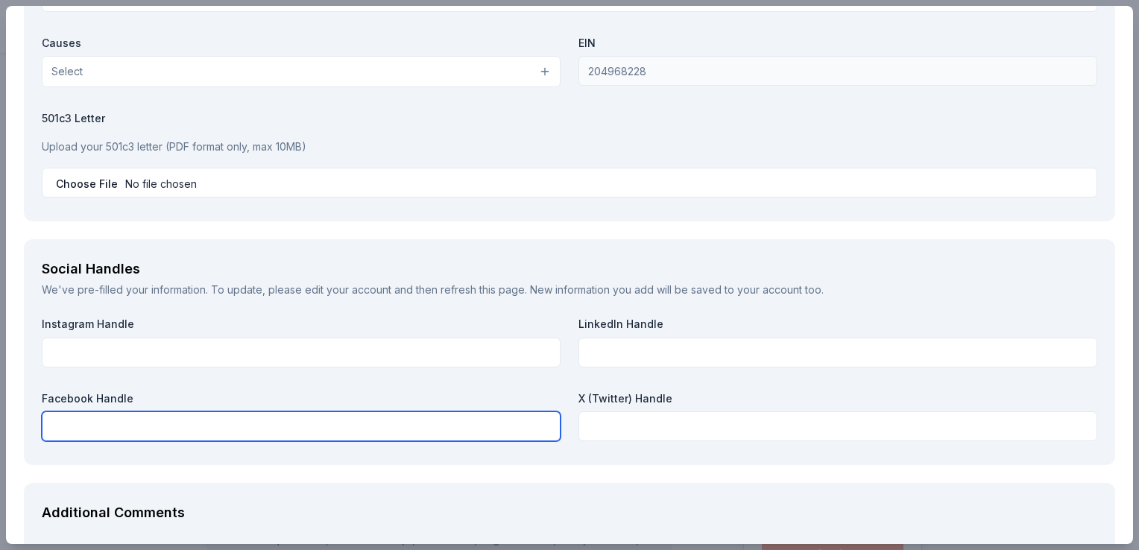
click at [292, 435] on input "text" at bounding box center [301, 426] width 519 height 30
paste input "[URL][DOMAIN_NAME]"
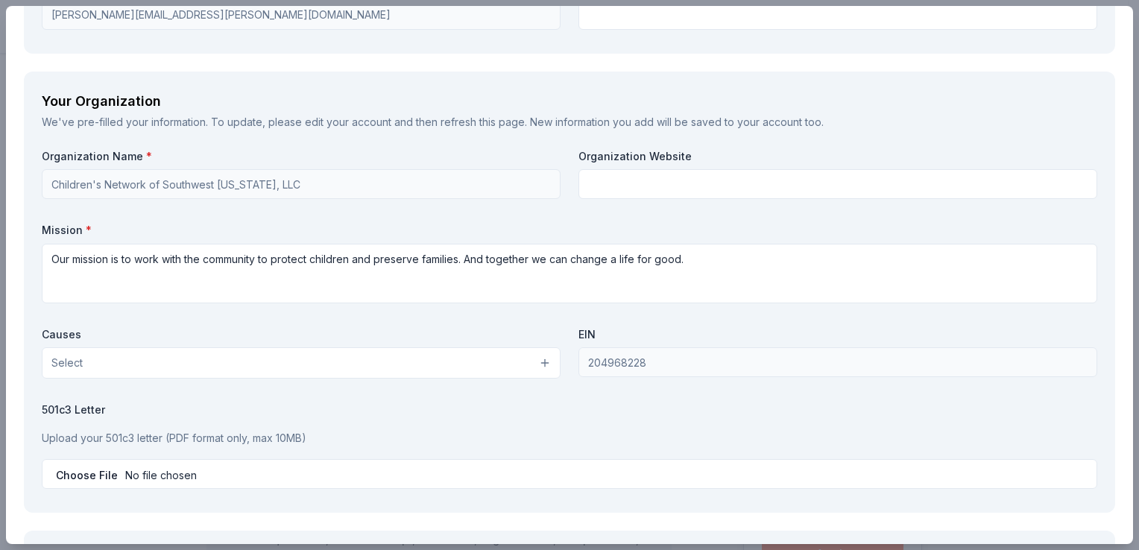
scroll to position [1193, 0]
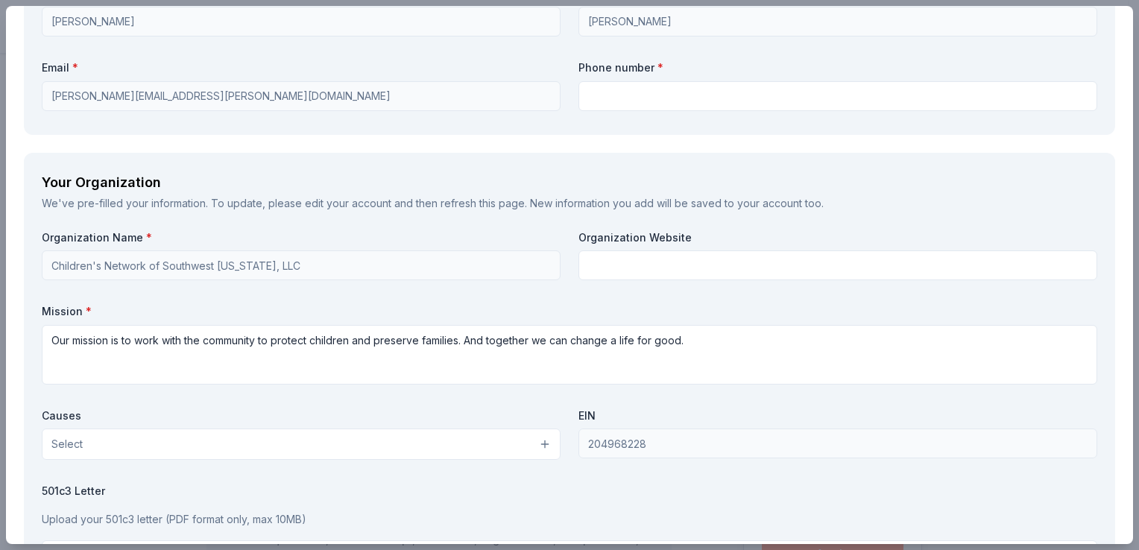
type input "[URL][DOMAIN_NAME]"
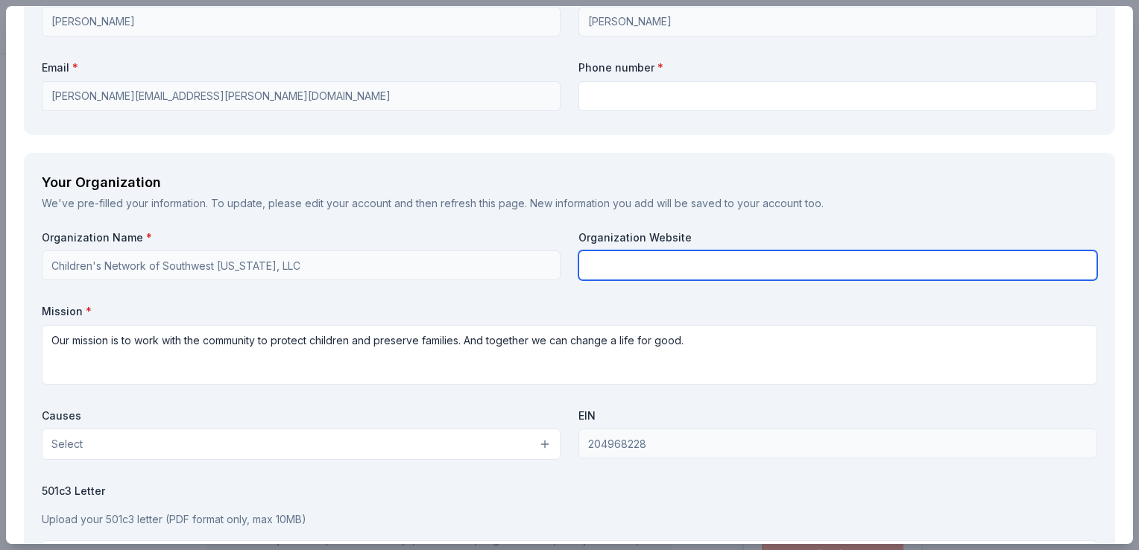
click at [677, 263] on input "text" at bounding box center [837, 265] width 519 height 30
paste input "[URL][DOMAIN_NAME]"
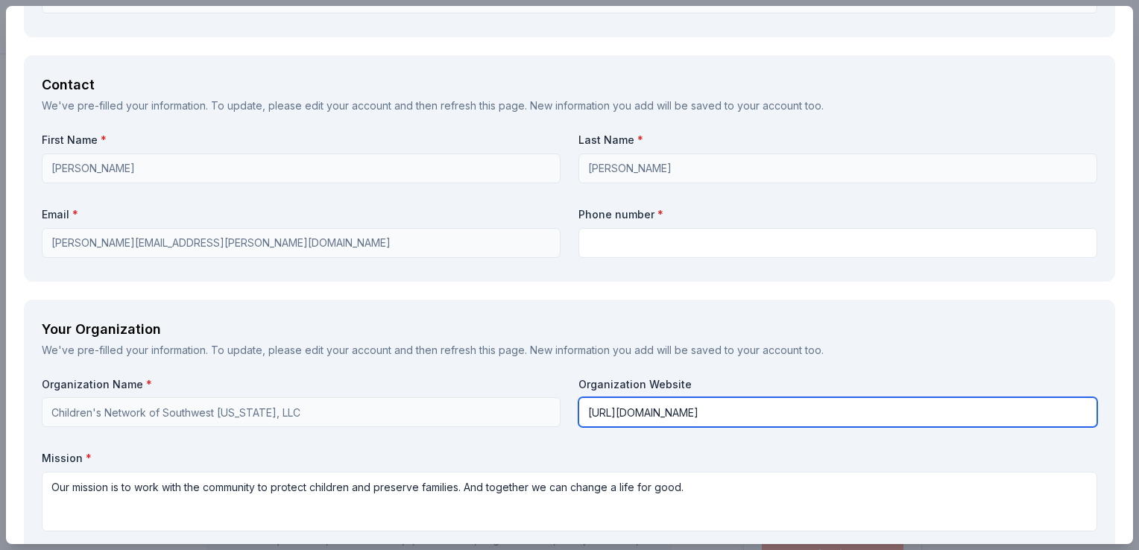
scroll to position [1044, 0]
type input "[URL][DOMAIN_NAME]"
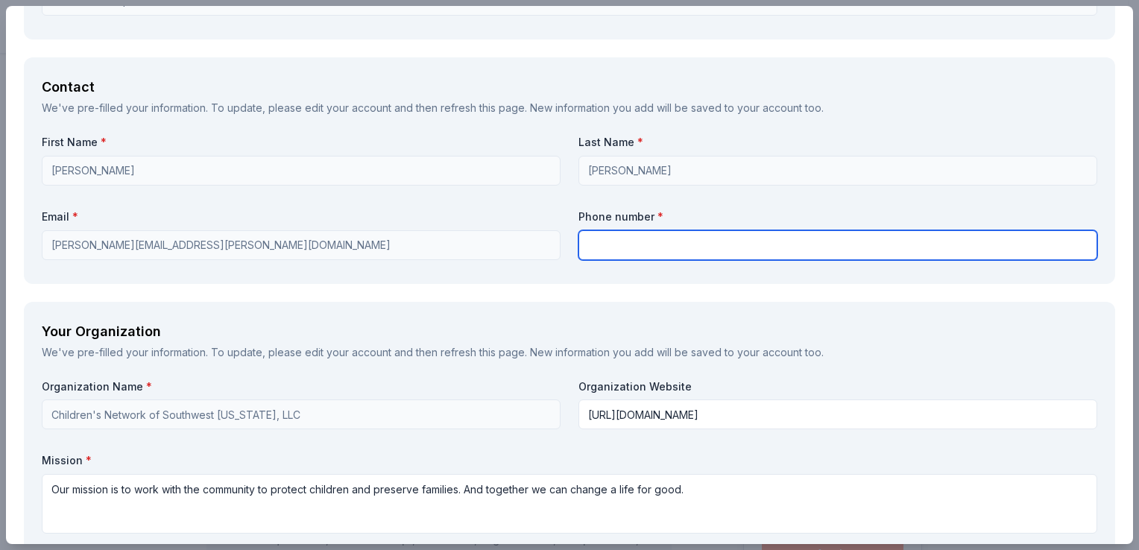
click at [622, 244] on input "text" at bounding box center [837, 245] width 519 height 30
type input "[PHONE_NUMBER]"
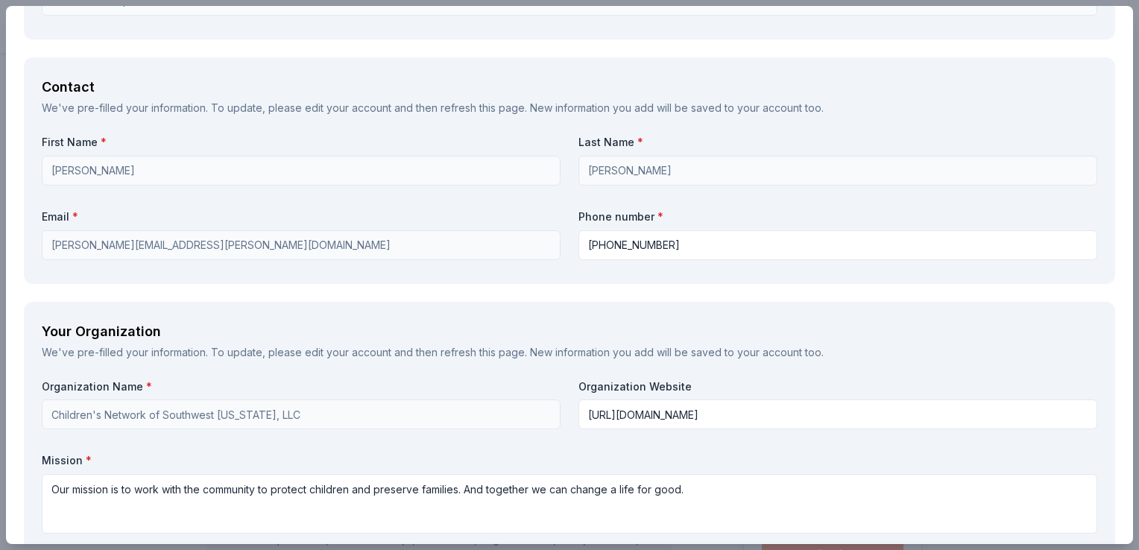
click at [565, 268] on div "Contact We've pre-filled your information. To update, please edit your account …" at bounding box center [569, 170] width 1091 height 226
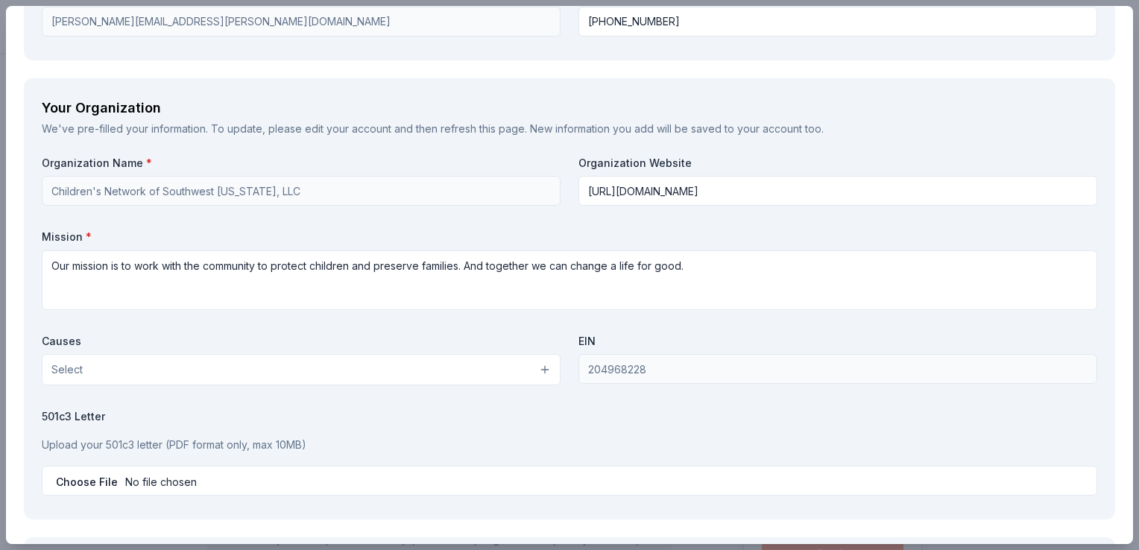
scroll to position [1416, 0]
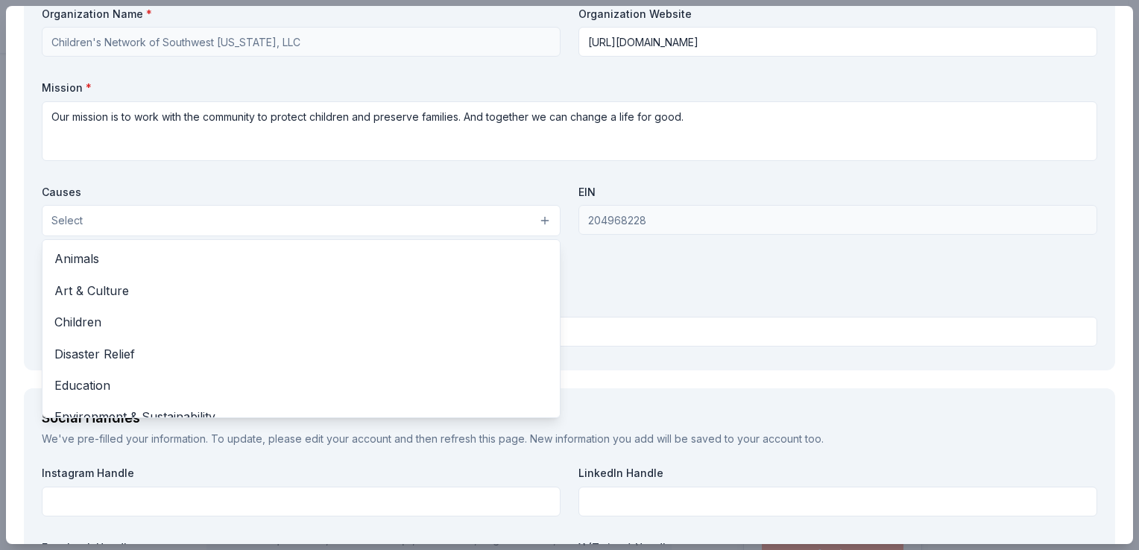
click at [236, 219] on button "Select" at bounding box center [301, 220] width 519 height 31
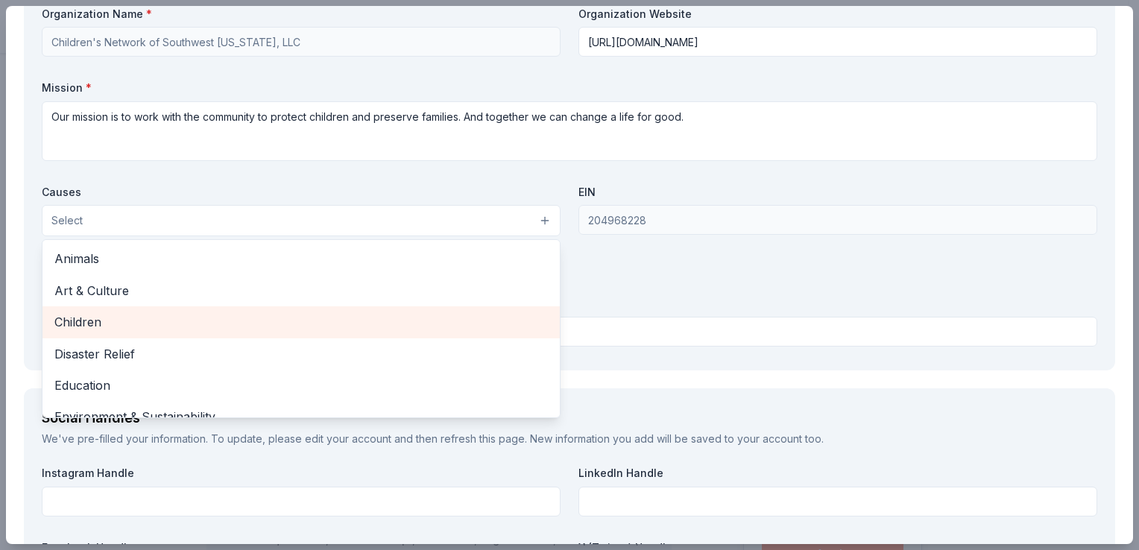
click at [189, 312] on span "Children" at bounding box center [300, 321] width 493 height 19
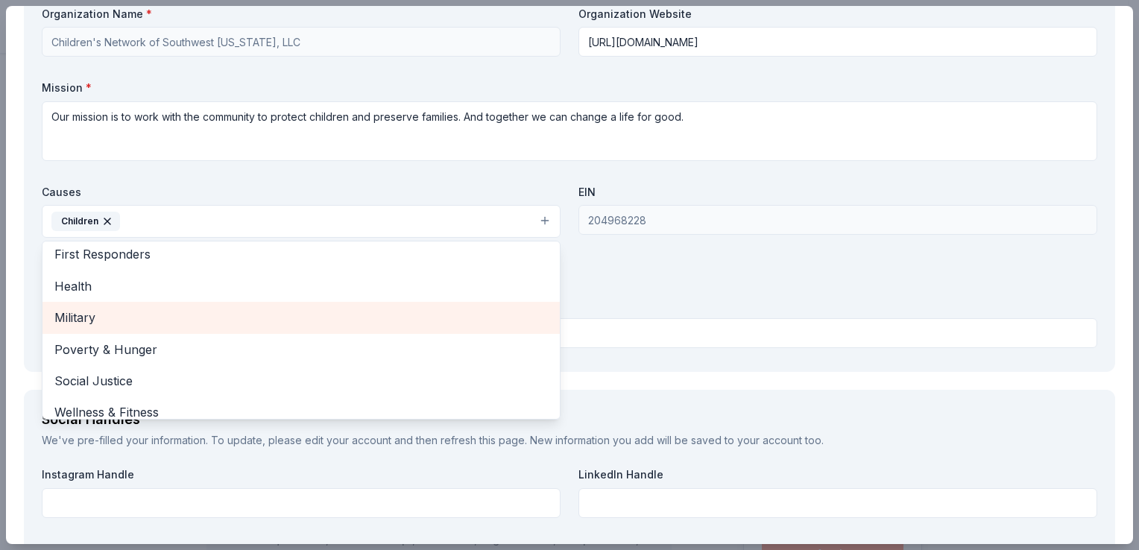
scroll to position [176, 0]
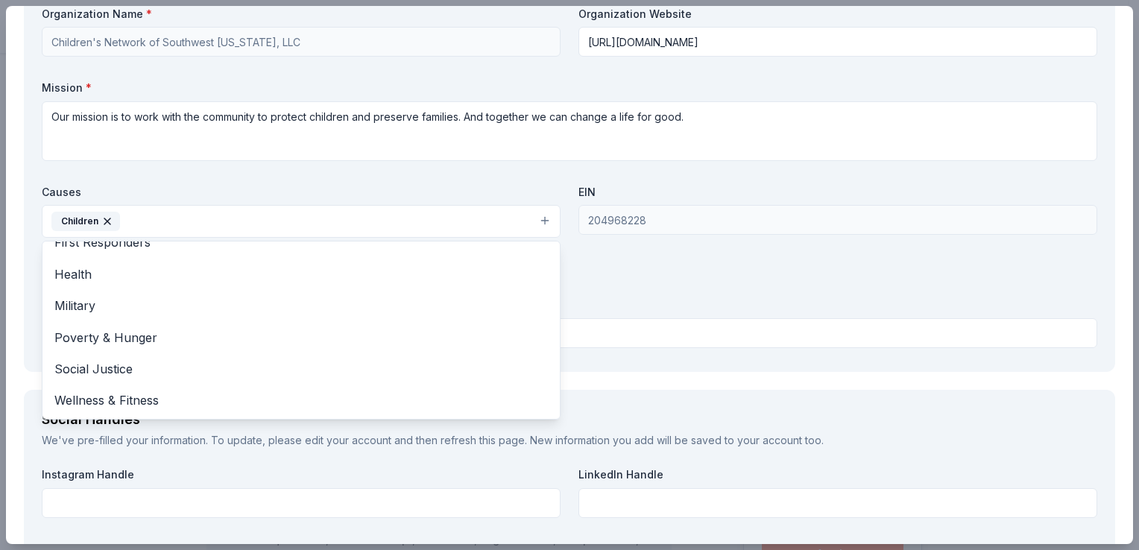
click at [663, 299] on div "Organization Name * Children's Network of Southwest Florida, LLC Organization W…" at bounding box center [569, 180] width 1055 height 347
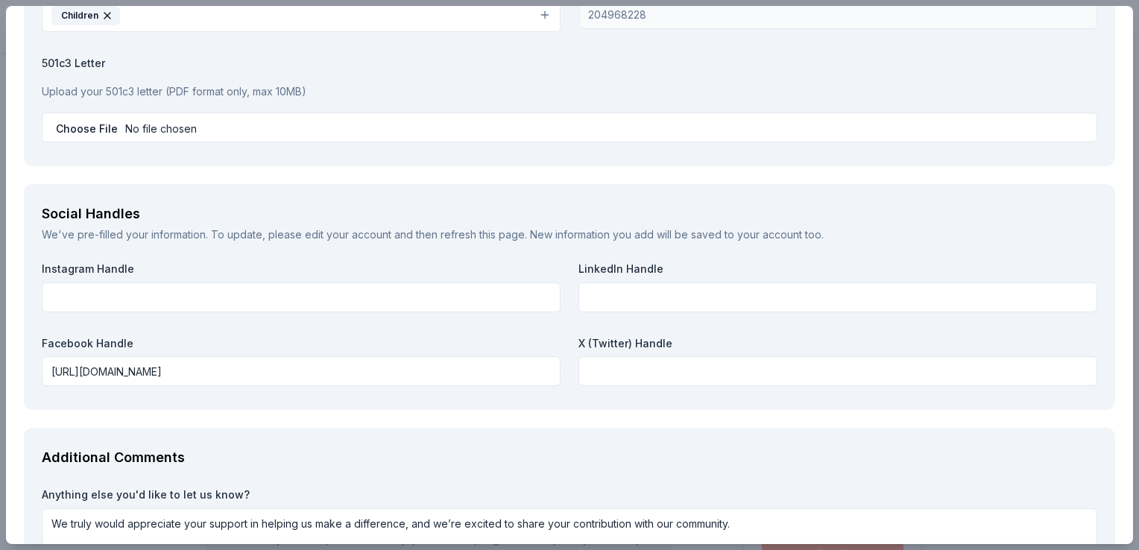
scroll to position [1596, 0]
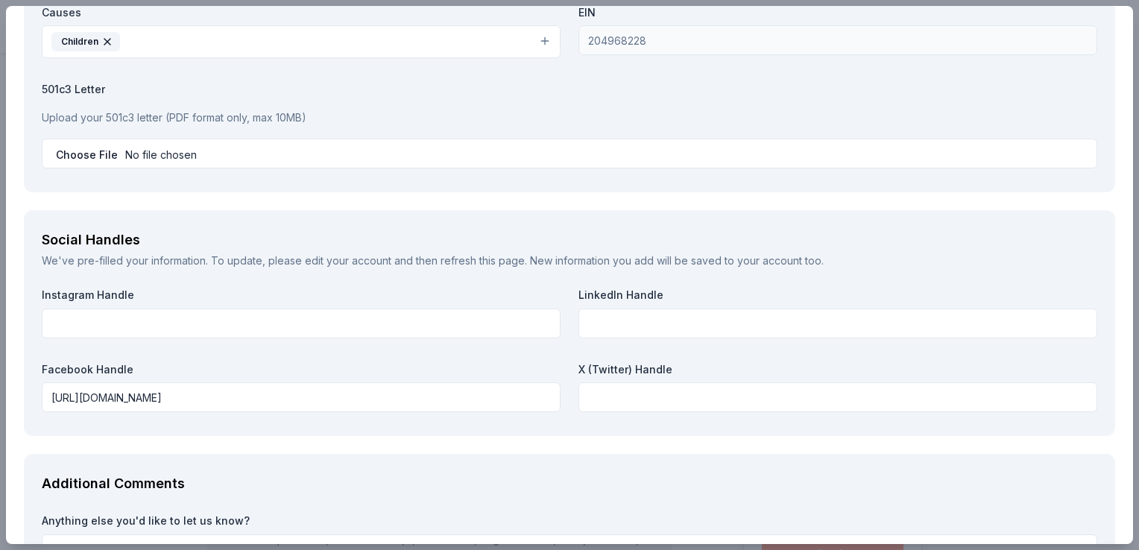
click at [83, 116] on p "Upload your 501c3 letter (PDF format only, max 10MB)" at bounding box center [569, 118] width 1055 height 18
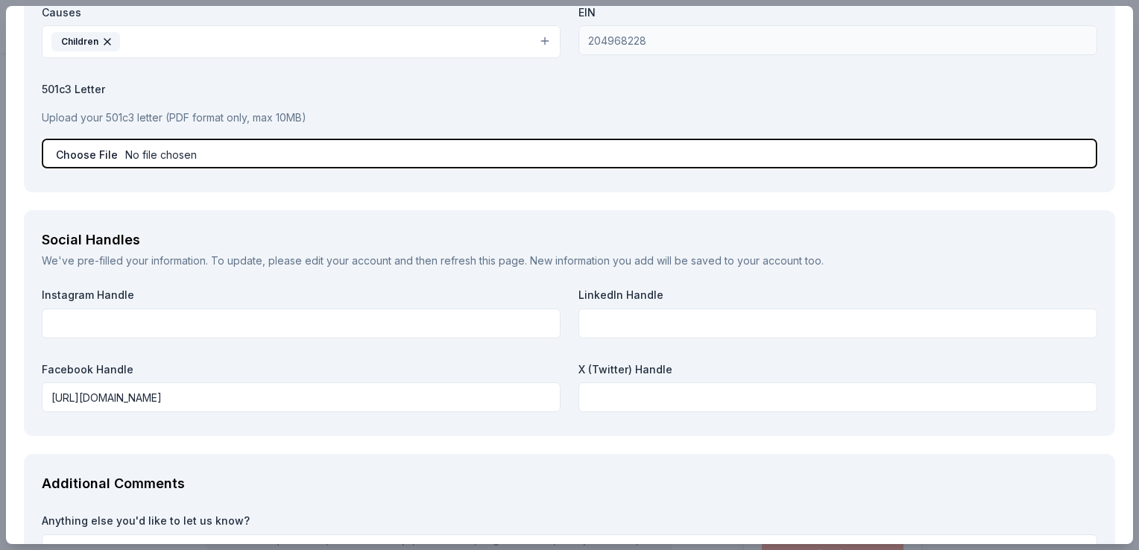
click at [82, 148] on input "file" at bounding box center [569, 154] width 1055 height 30
type input "C:\fakepath\CN_Sales Tax Exempt.pdf"
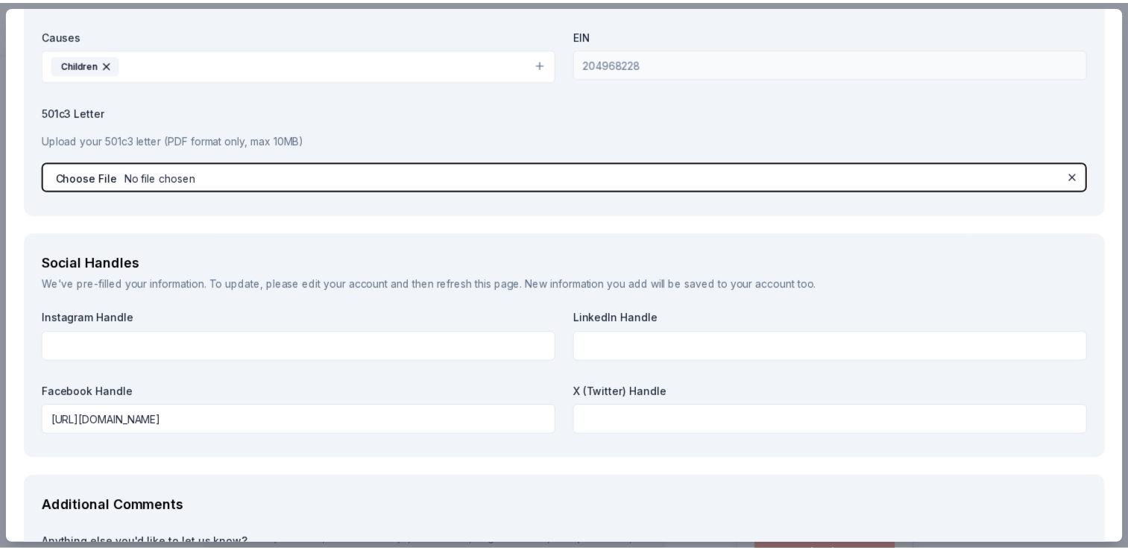
scroll to position [1745, 0]
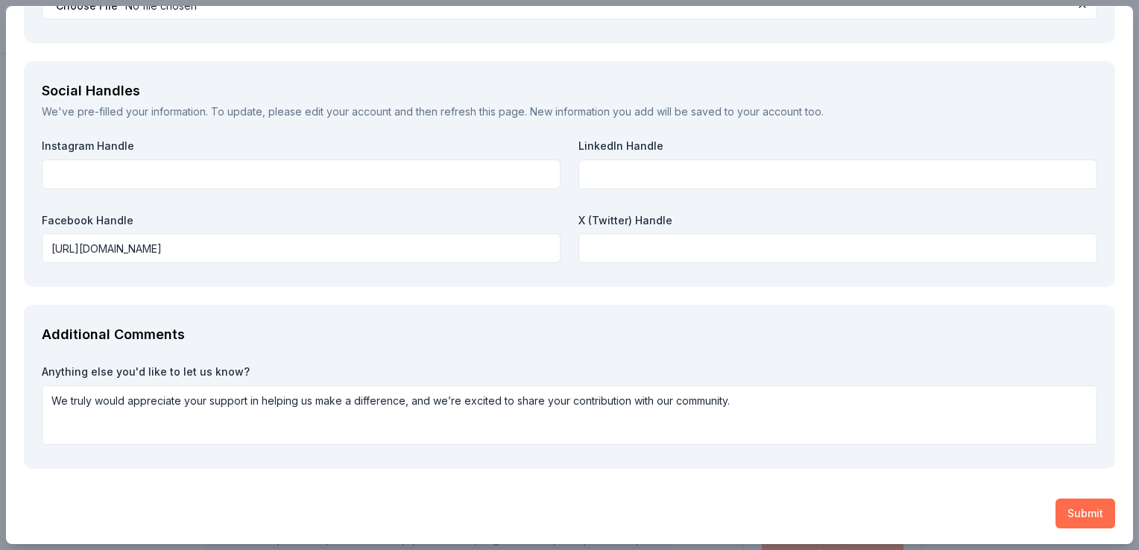
click at [677, 509] on button "Submit" at bounding box center [1085, 514] width 60 height 30
